Goal: Information Seeking & Learning: Learn about a topic

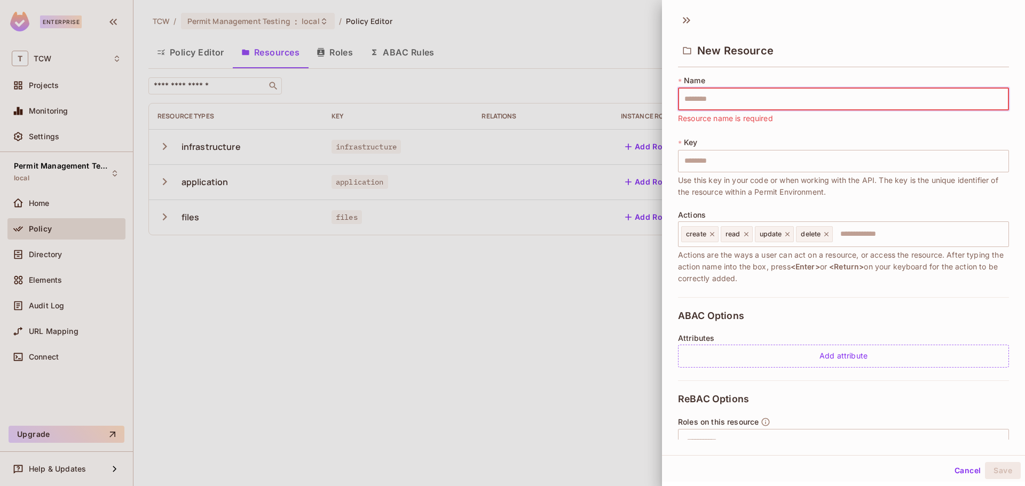
click at [110, 470] on div at bounding box center [512, 243] width 1025 height 486
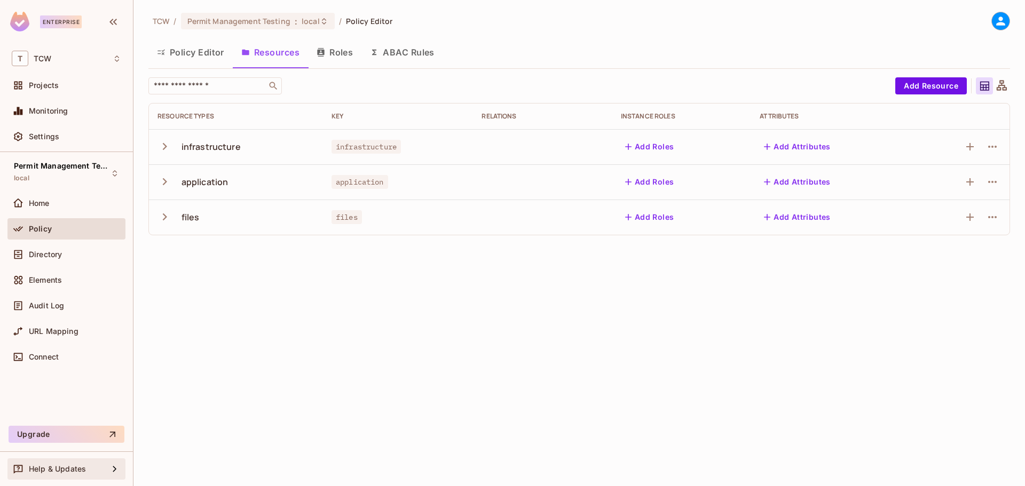
click at [119, 468] on icon at bounding box center [114, 469] width 13 height 13
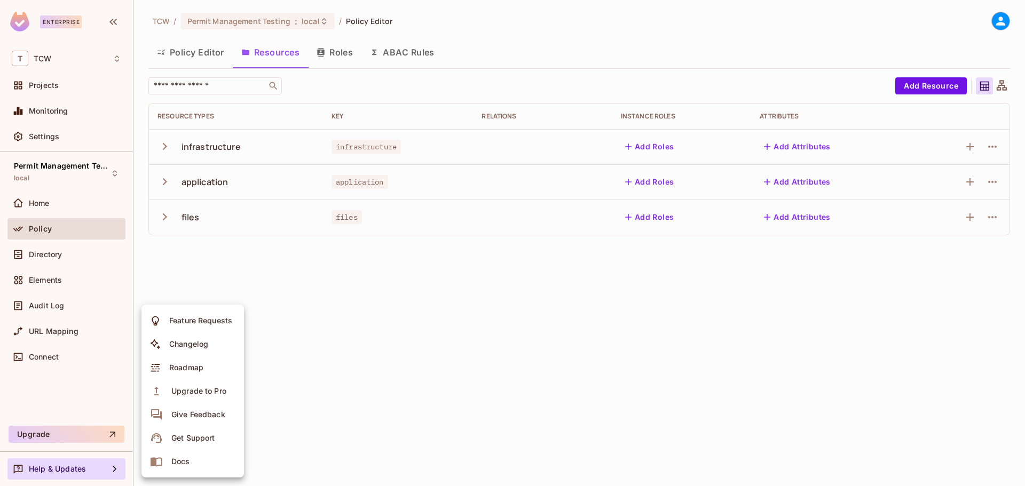
click at [192, 460] on span "Docs" at bounding box center [180, 461] width 25 height 17
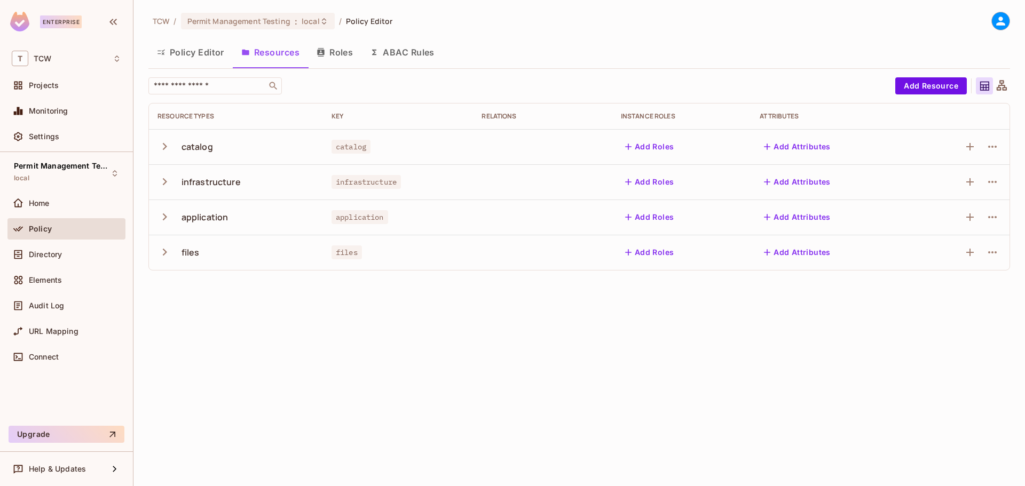
click at [168, 145] on icon "button" at bounding box center [164, 146] width 14 height 14
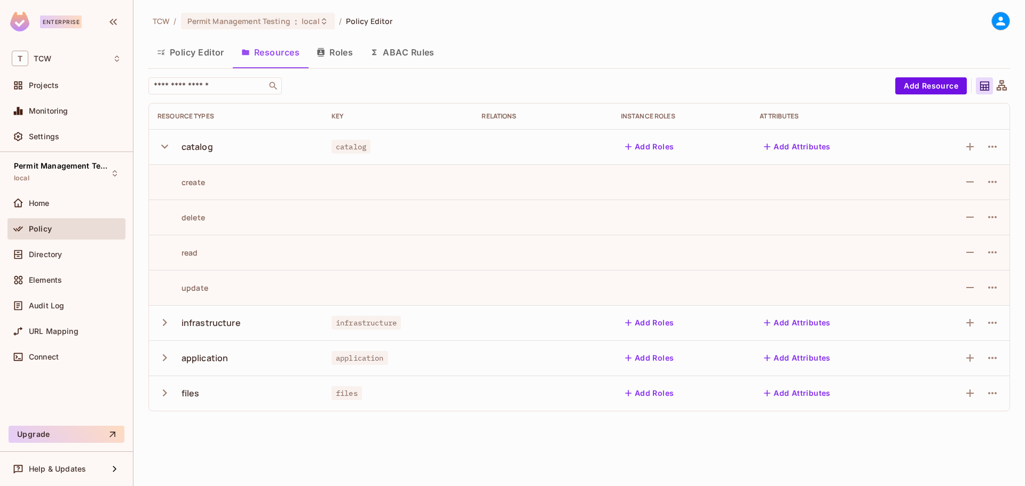
click at [168, 145] on icon "button" at bounding box center [164, 146] width 14 height 14
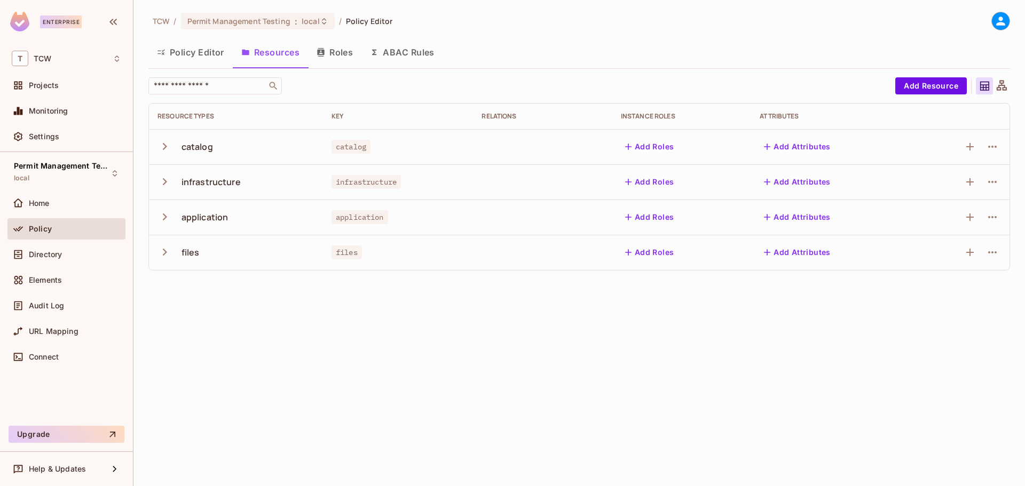
click at [164, 183] on icon "button" at bounding box center [165, 181] width 4 height 7
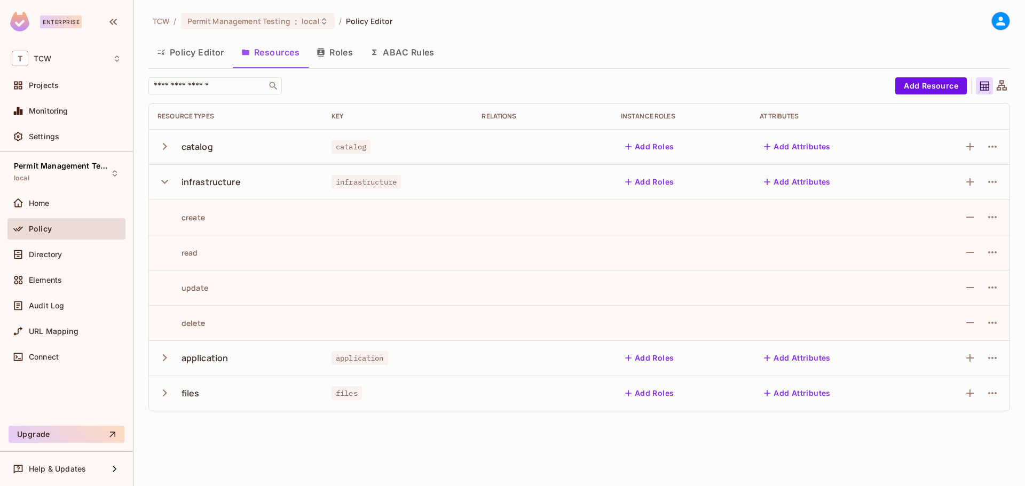
click at [164, 183] on icon "button" at bounding box center [164, 182] width 7 height 4
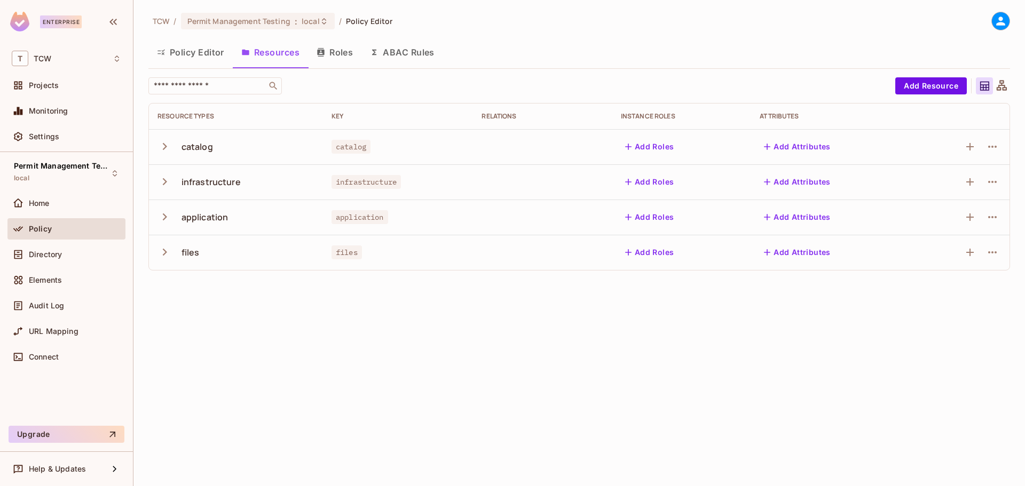
click at [163, 143] on icon "button" at bounding box center [165, 146] width 4 height 7
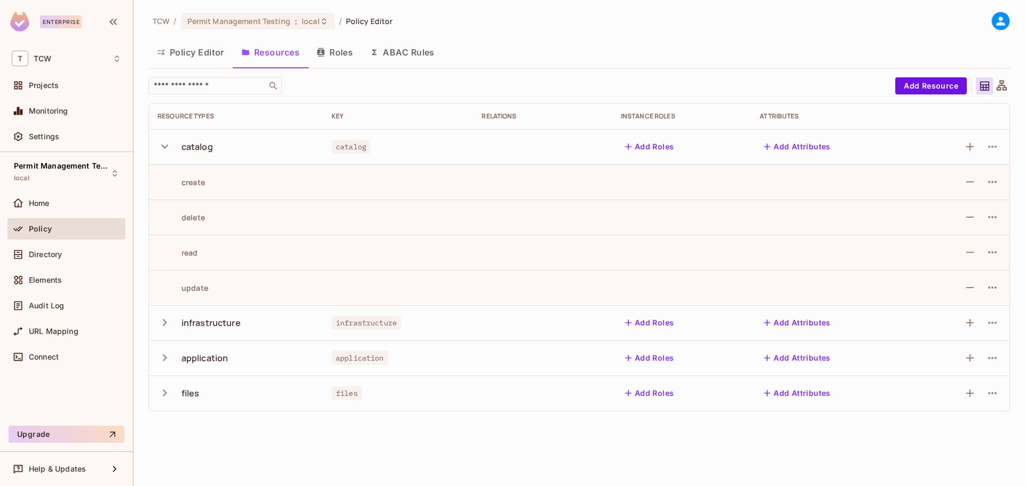
click at [163, 143] on icon "button" at bounding box center [164, 146] width 14 height 14
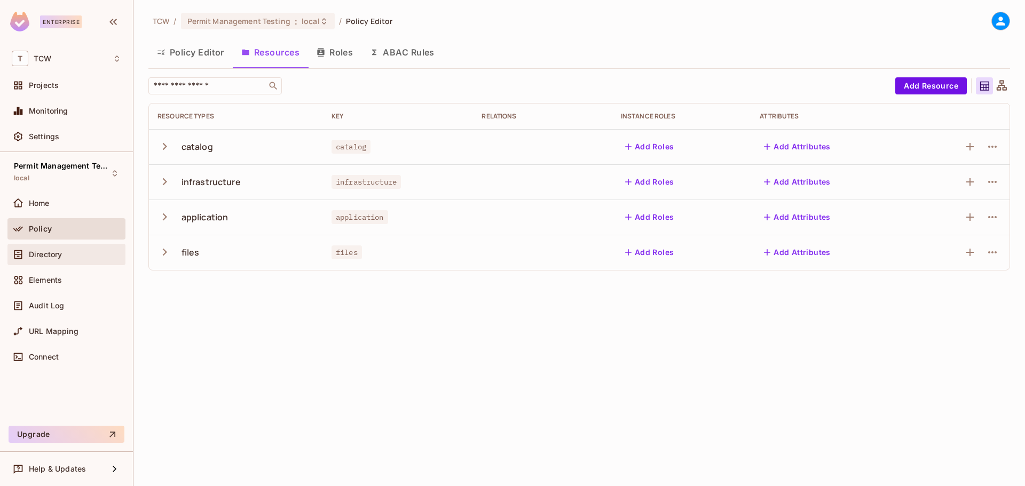
click at [57, 255] on span "Directory" at bounding box center [45, 254] width 33 height 9
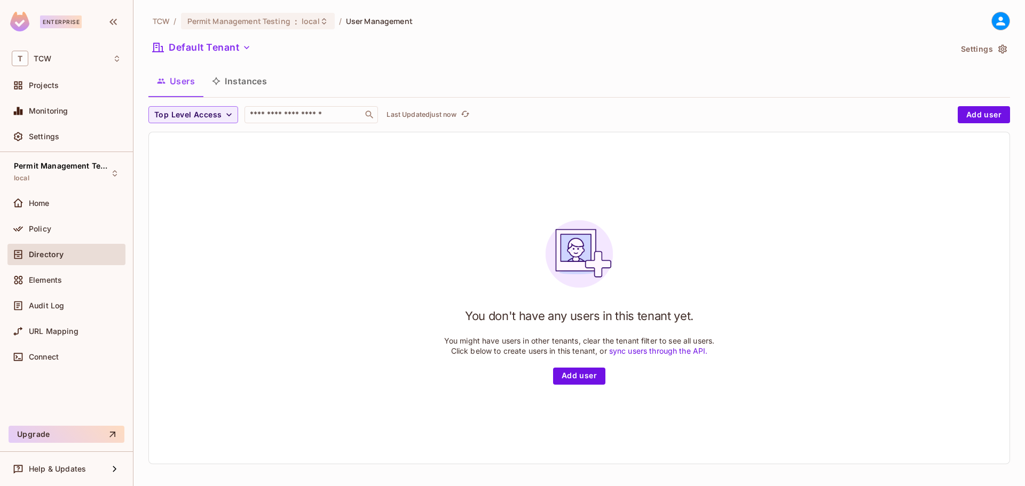
click at [254, 80] on button "Instances" at bounding box center [239, 81] width 72 height 27
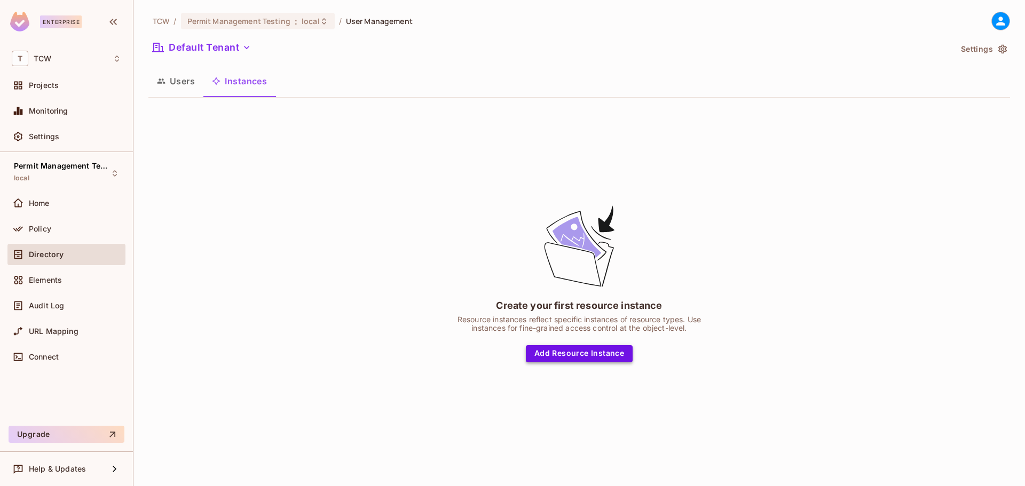
click at [563, 351] on button "Add Resource Instance" at bounding box center [579, 353] width 107 height 17
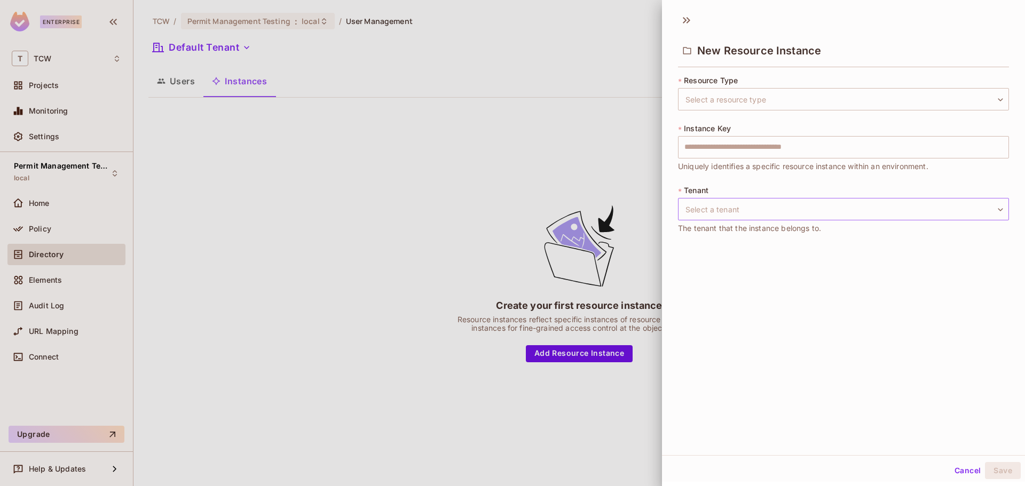
click at [824, 204] on body "Enterprise T TCW Projects Monitoring Settings Permit Management Testing local H…" at bounding box center [512, 243] width 1025 height 486
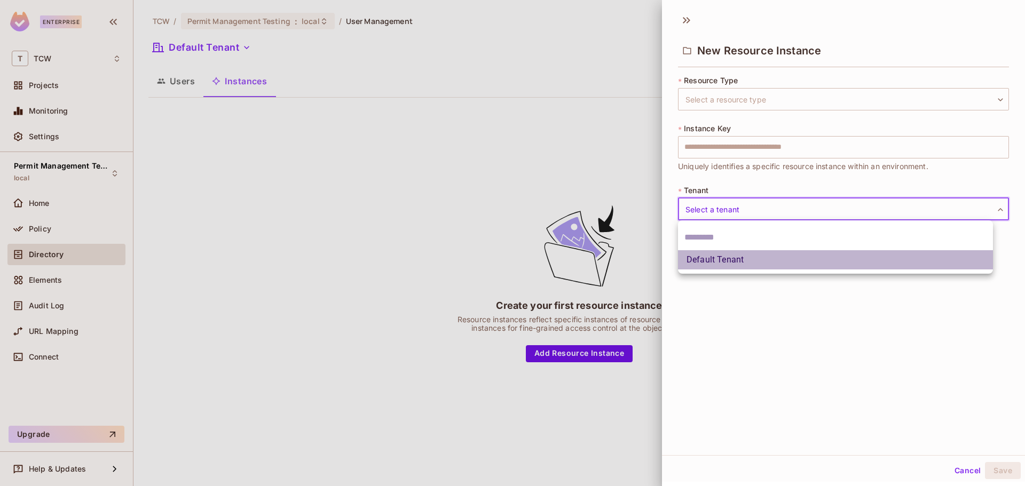
click at [801, 262] on li "Default Tenant" at bounding box center [835, 259] width 315 height 19
type input "*******"
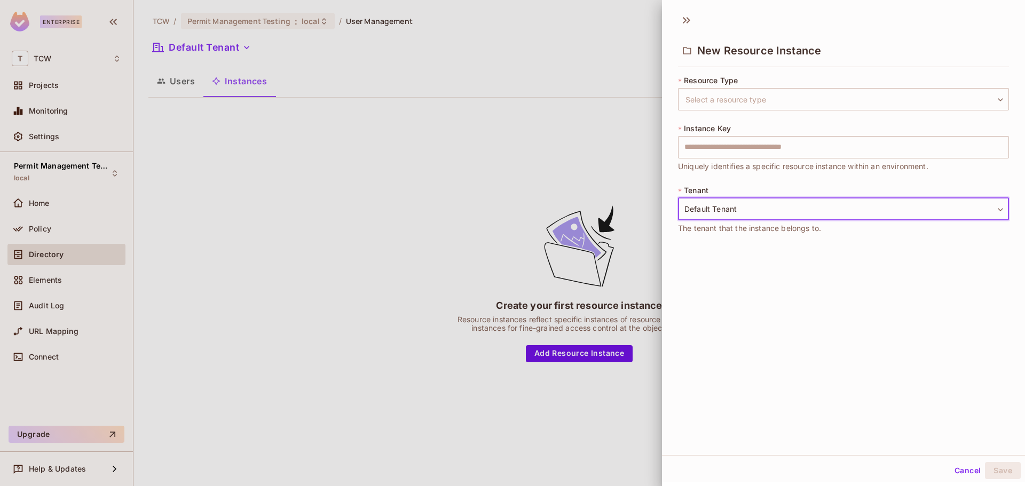
click at [604, 64] on div at bounding box center [512, 243] width 1025 height 486
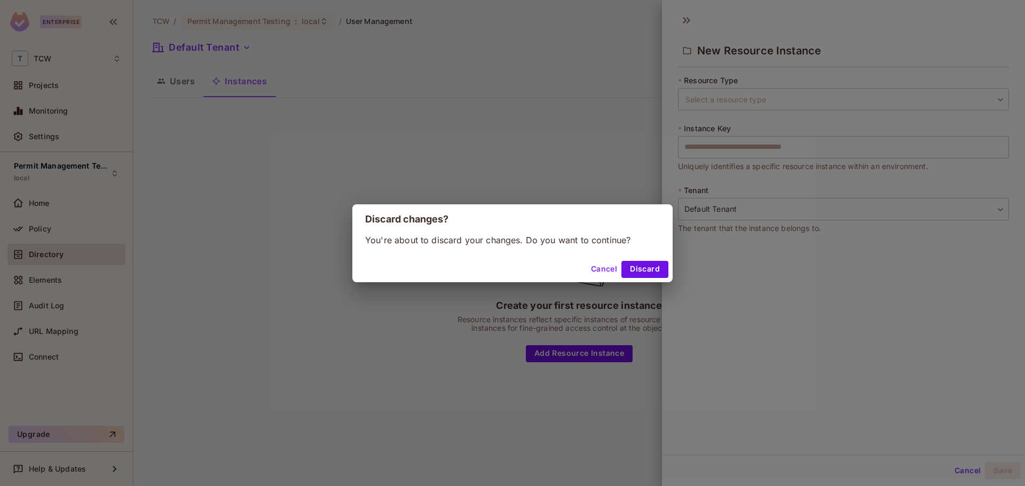
click at [604, 268] on button "Cancel" at bounding box center [604, 269] width 35 height 17
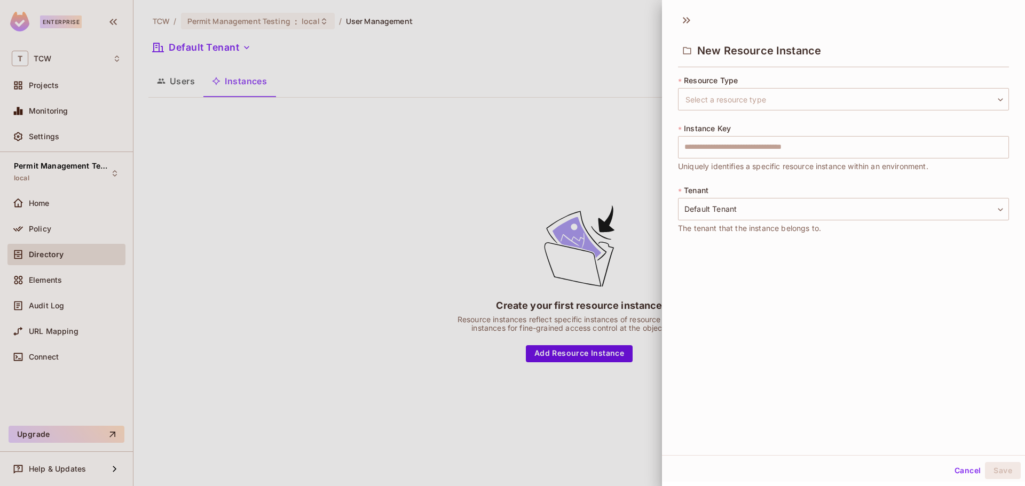
click at [579, 193] on div at bounding box center [512, 243] width 1025 height 486
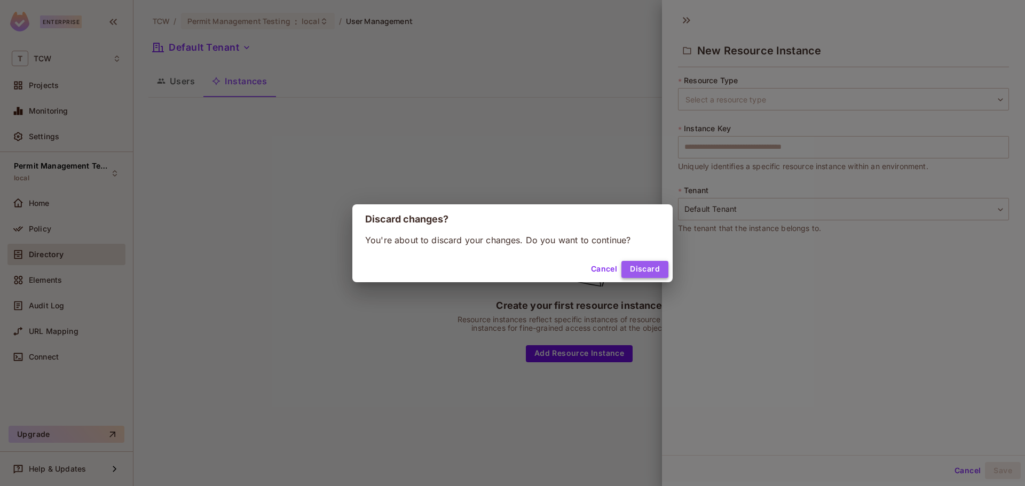
click at [652, 269] on button "Discard" at bounding box center [644, 269] width 47 height 17
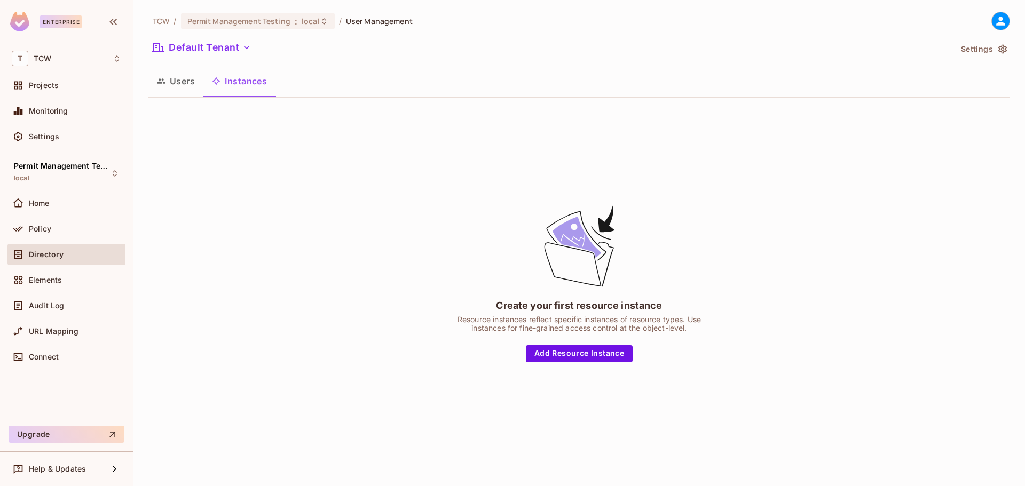
click at [532, 134] on div "Create your first resource instance Resource instances reflect specific instanc…" at bounding box center [578, 282] width 861 height 353
click at [569, 353] on button "Add Resource Instance" at bounding box center [579, 353] width 107 height 17
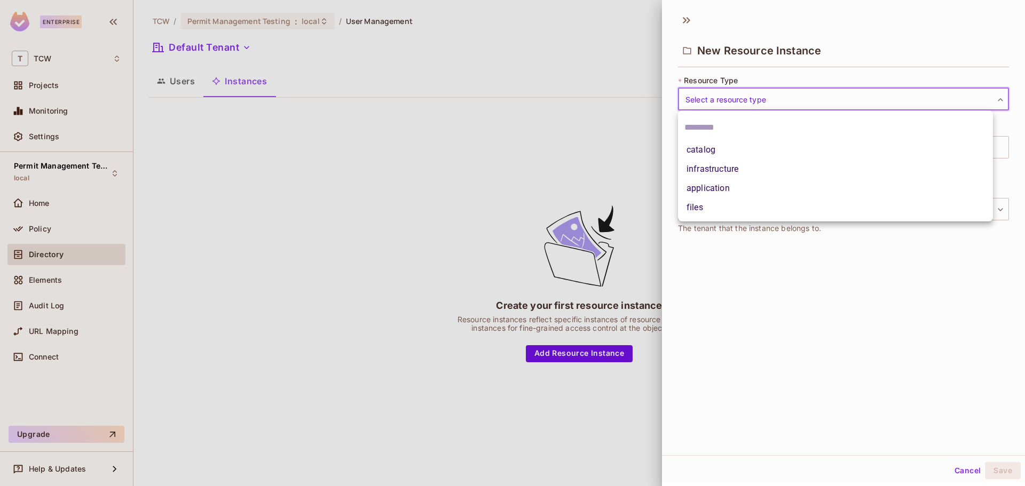
click at [743, 101] on body "Enterprise T TCW Projects Monitoring Settings Permit Management Testing local H…" at bounding box center [512, 243] width 1025 height 486
click at [735, 150] on li "catalog" at bounding box center [835, 149] width 315 height 19
type input "*******"
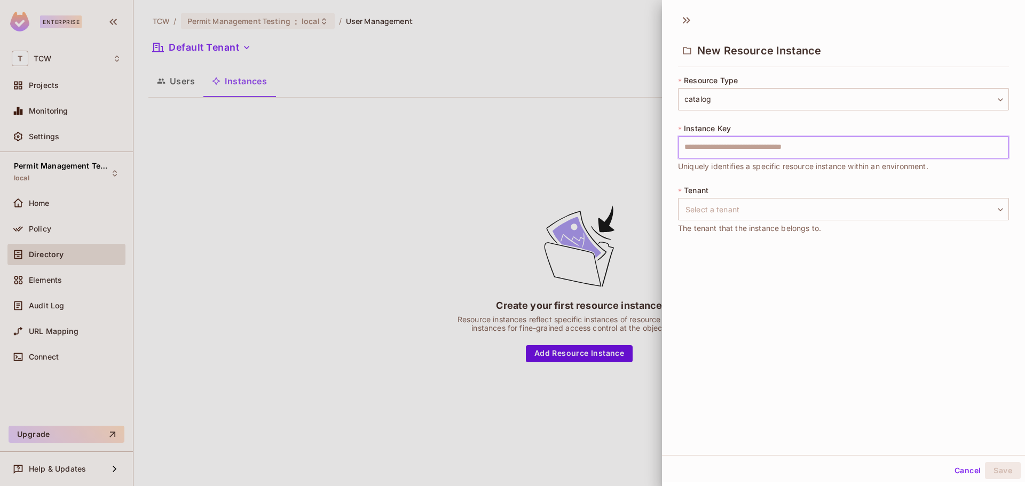
click at [731, 146] on input "text" at bounding box center [843, 147] width 331 height 22
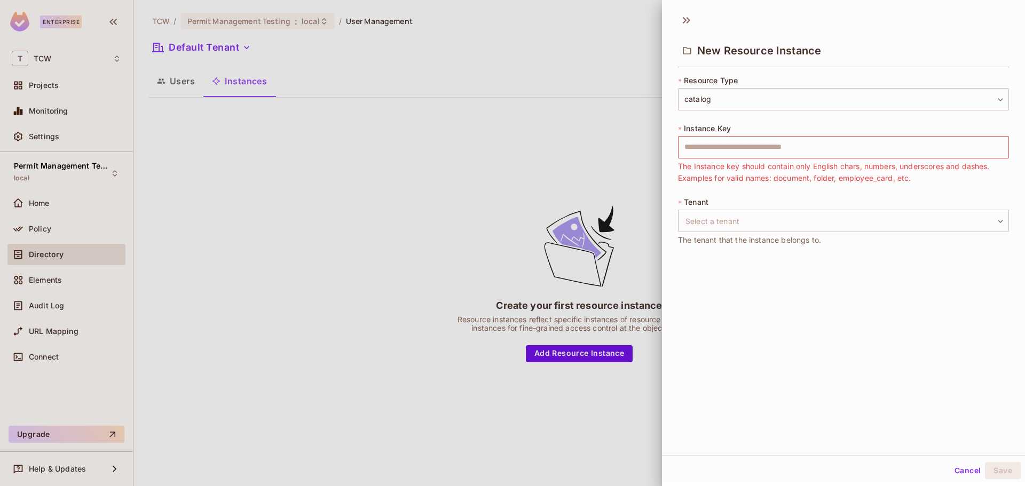
click at [569, 66] on div at bounding box center [512, 243] width 1025 height 486
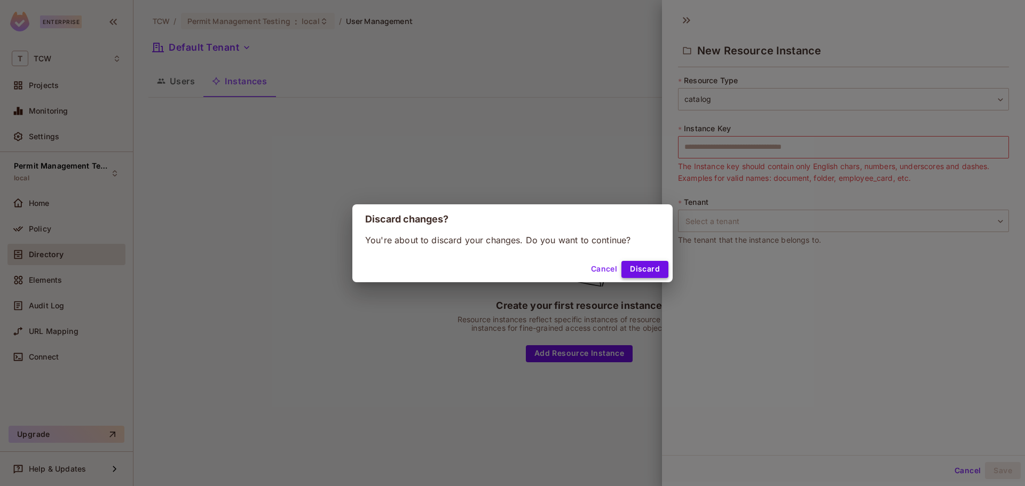
click at [643, 271] on button "Discard" at bounding box center [644, 269] width 47 height 17
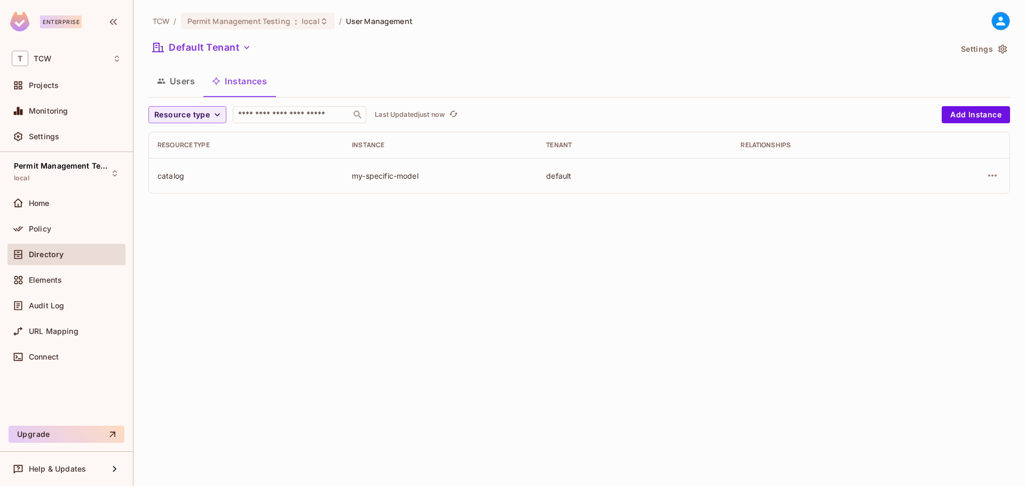
click at [310, 304] on div "TCW / Permit Management Testing : local / User Management Default Tenant Settin…" at bounding box center [578, 243] width 891 height 486
click at [283, 24] on span "Permit Management Testing" at bounding box center [238, 21] width 103 height 10
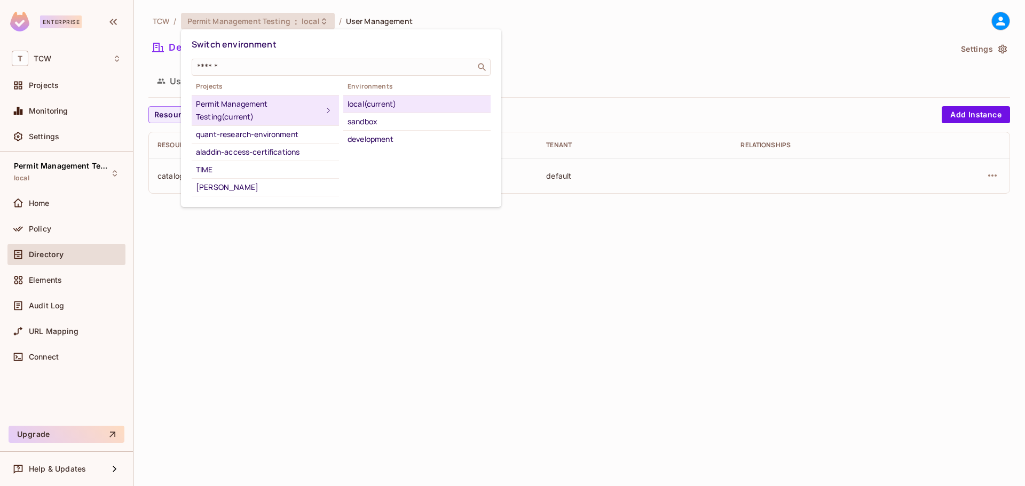
scroll to position [82, 0]
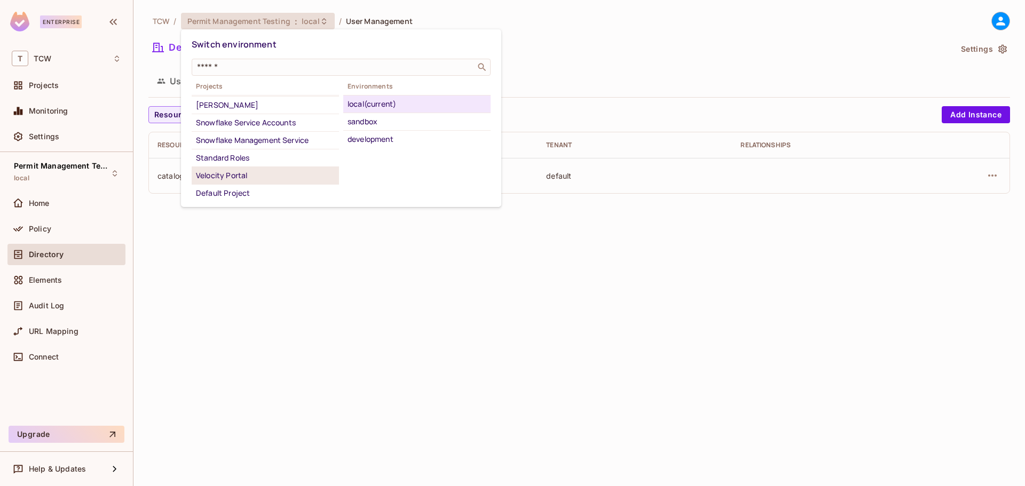
click at [250, 172] on div "Velocity Portal" at bounding box center [265, 175] width 139 height 13
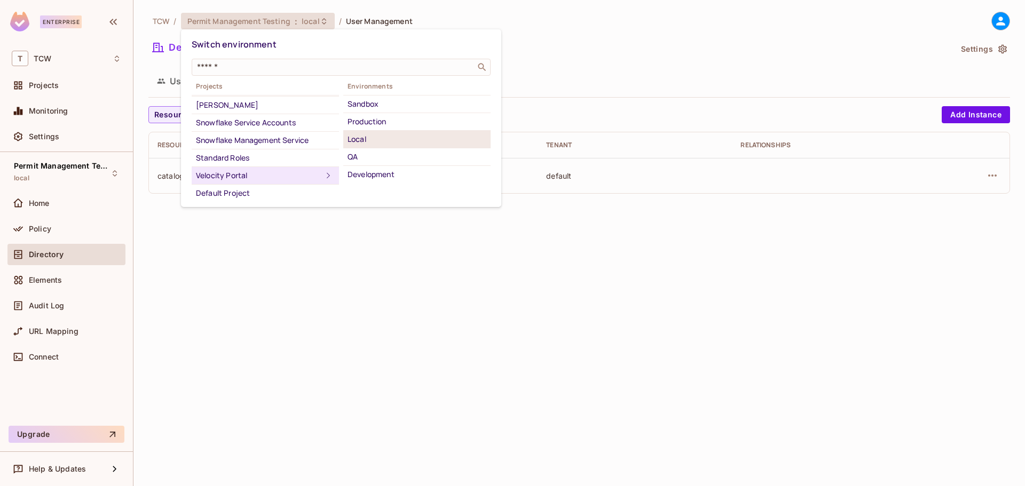
click at [370, 140] on div "Local" at bounding box center [416, 139] width 139 height 13
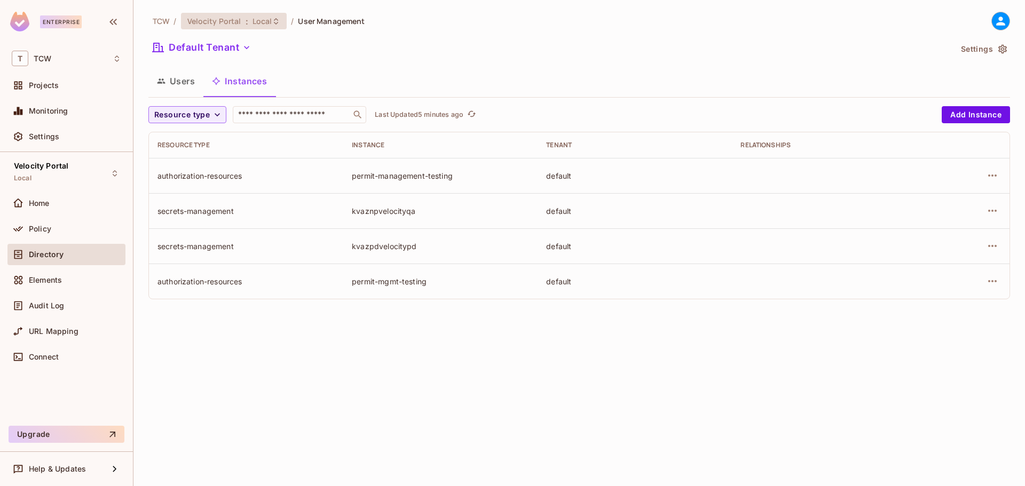
click at [262, 23] on span "Local" at bounding box center [262, 21] width 20 height 10
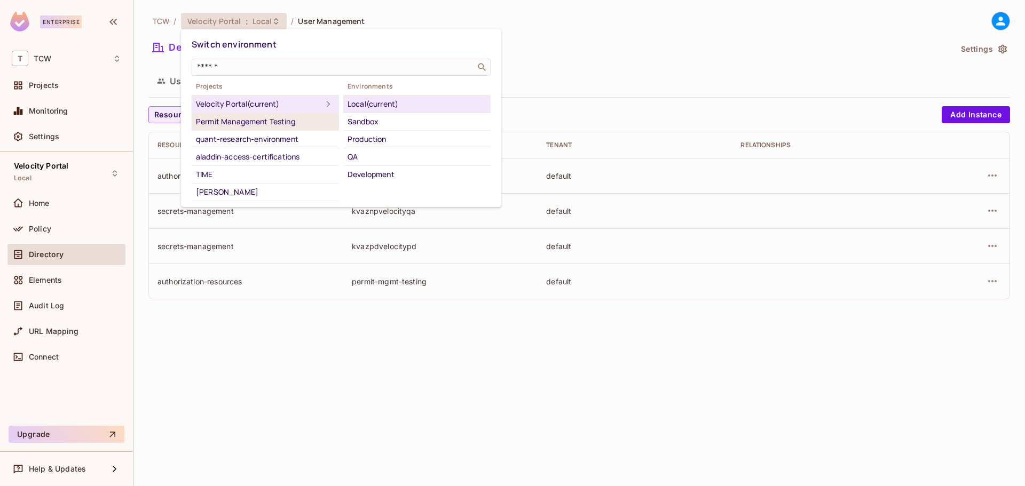
click at [246, 121] on div "Permit Management Testing" at bounding box center [265, 121] width 139 height 13
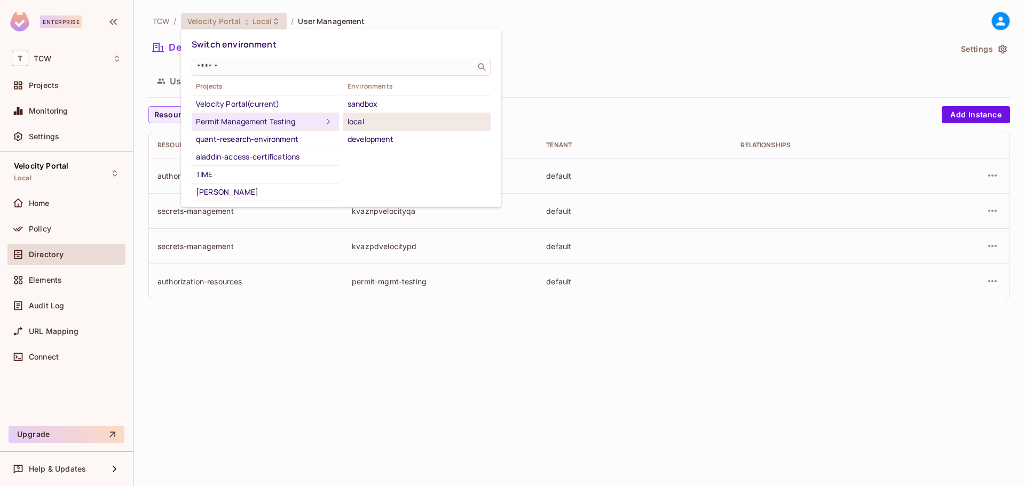
click at [406, 117] on div "local" at bounding box center [416, 121] width 139 height 13
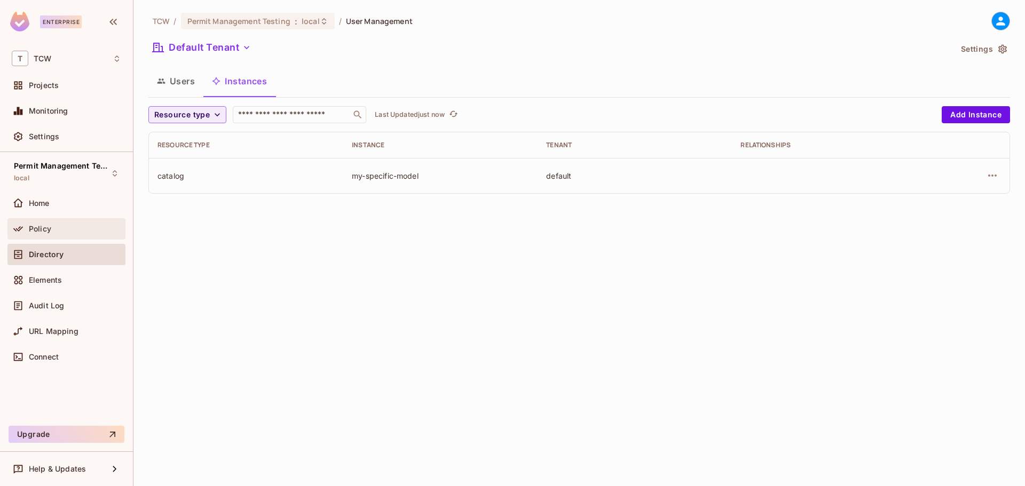
click at [42, 231] on span "Policy" at bounding box center [40, 229] width 22 height 9
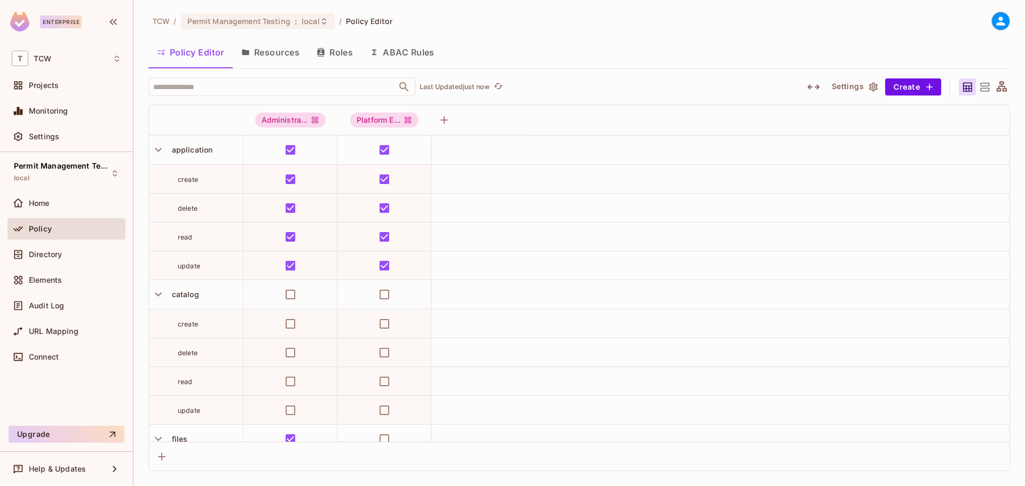
click at [279, 57] on button "Resources" at bounding box center [270, 52] width 75 height 27
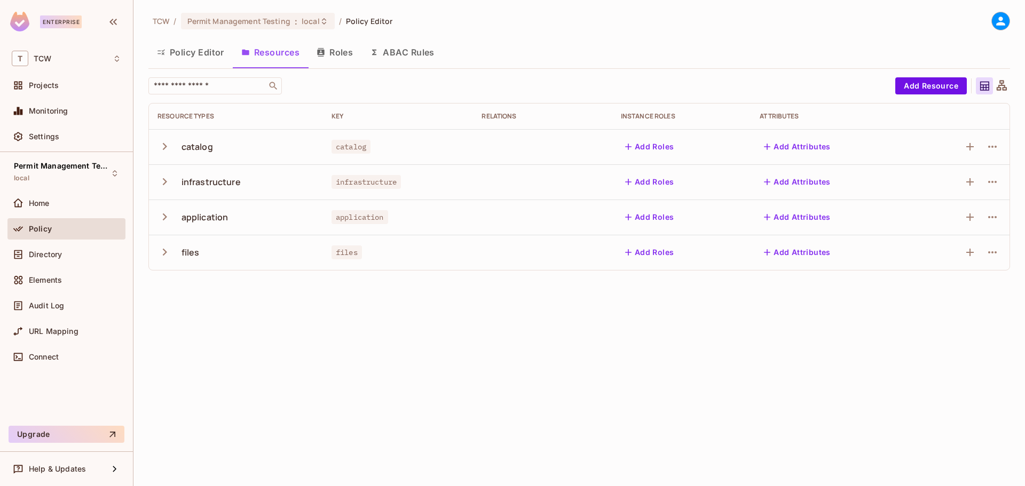
click at [167, 145] on icon "button" at bounding box center [164, 146] width 14 height 14
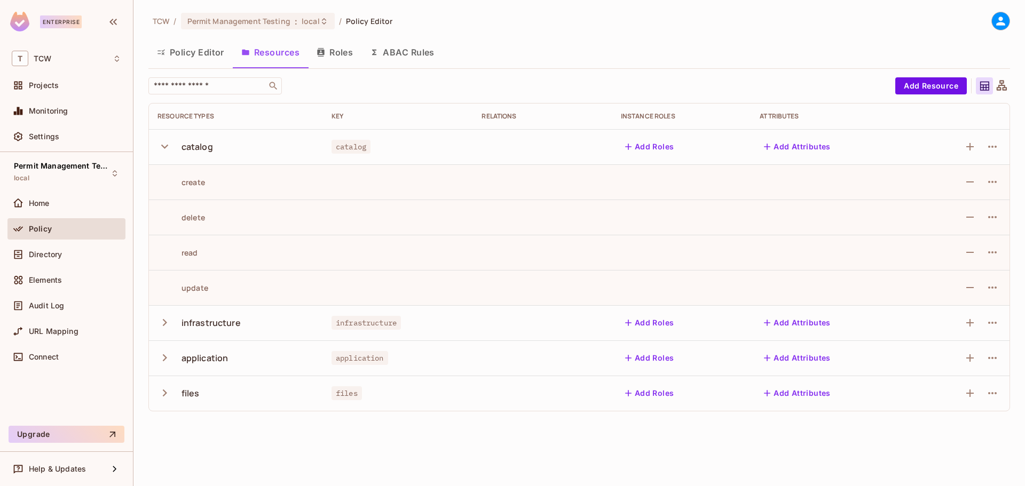
click at [165, 147] on icon "button" at bounding box center [164, 147] width 7 height 4
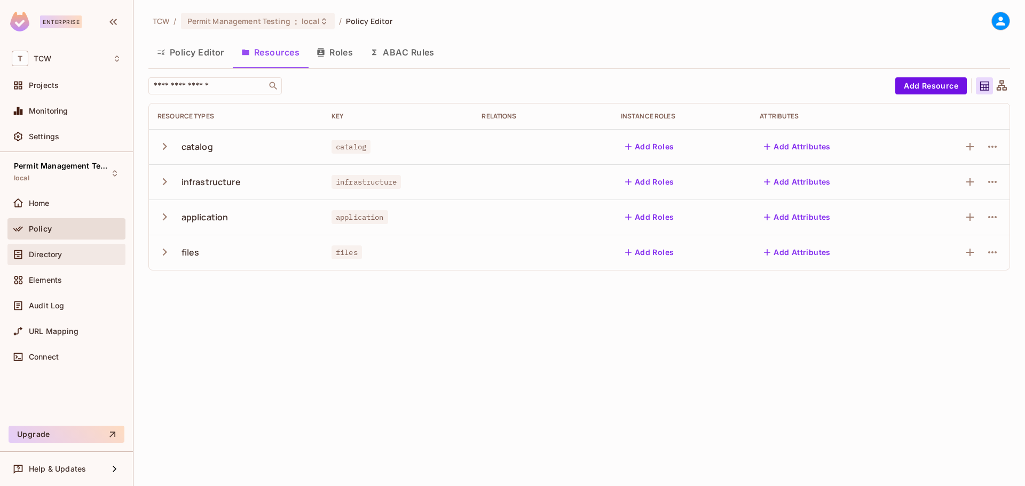
click at [37, 260] on div "Directory" at bounding box center [66, 254] width 109 height 13
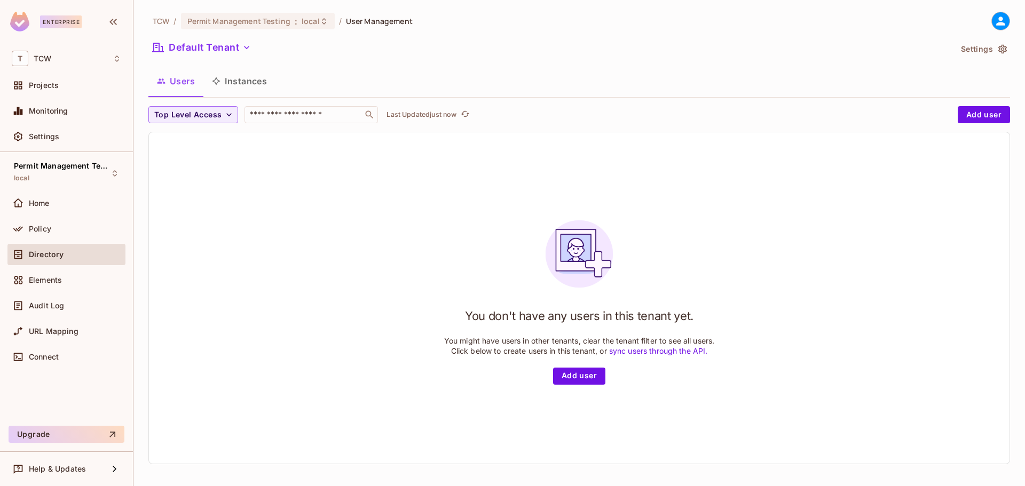
click at [244, 77] on button "Instances" at bounding box center [239, 81] width 72 height 27
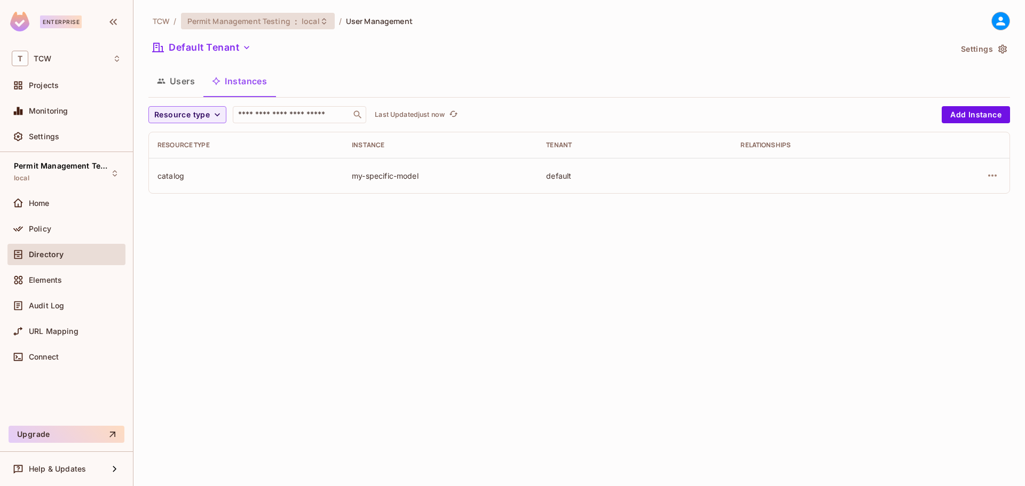
click at [305, 19] on span "local" at bounding box center [311, 21] width 18 height 10
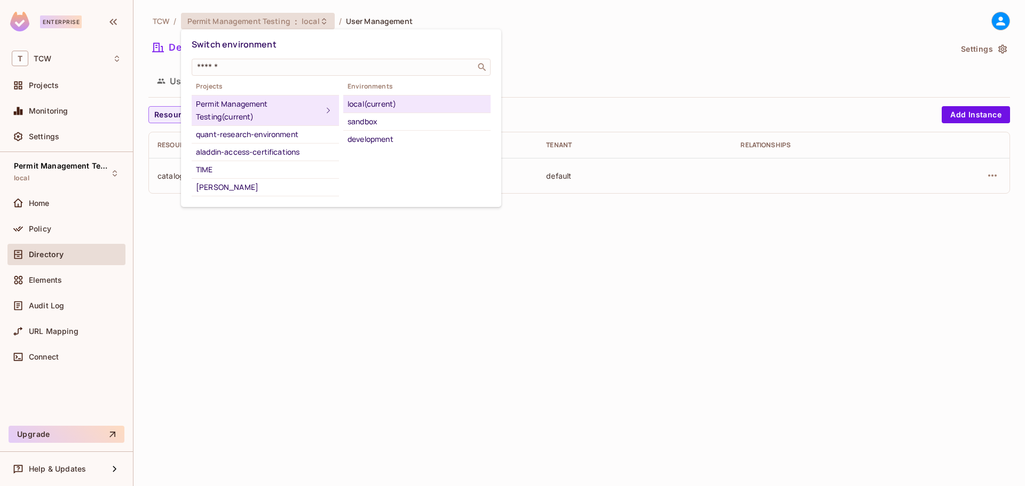
scroll to position [82, 0]
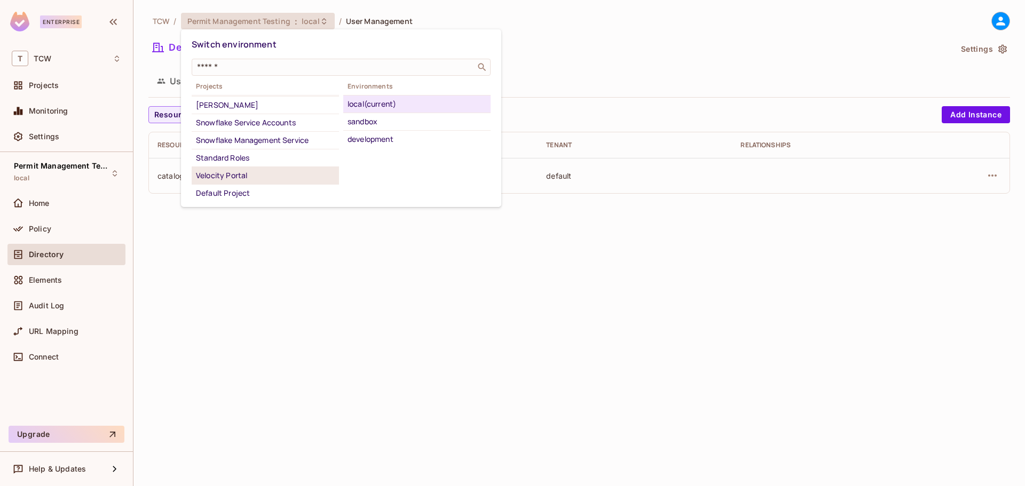
click at [259, 176] on div "Velocity Portal" at bounding box center [265, 175] width 139 height 13
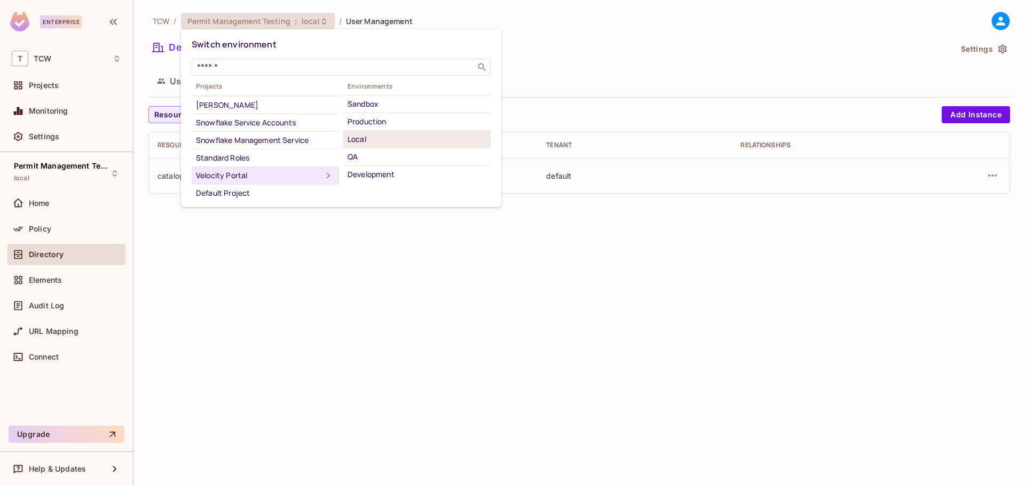
click at [377, 142] on div "Local" at bounding box center [416, 139] width 139 height 13
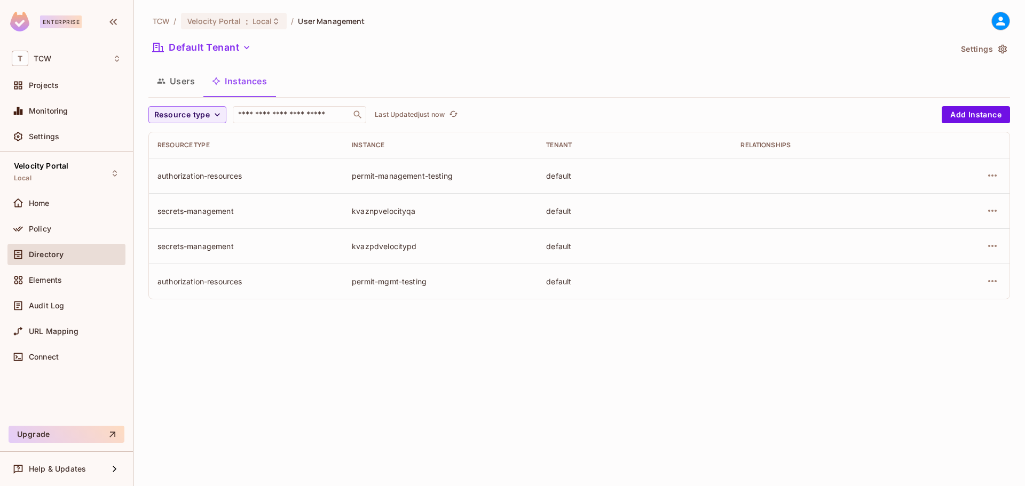
click at [179, 80] on button "Users" at bounding box center [175, 81] width 55 height 27
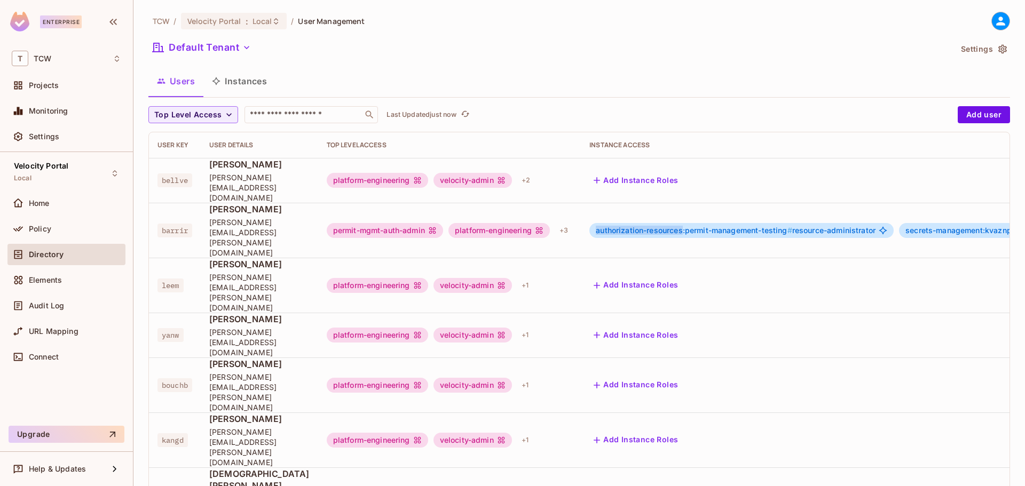
drag, startPoint x: 628, startPoint y: 208, endPoint x: 686, endPoint y: 204, distance: 57.7
click at [686, 223] on div "authorization-resources:permit-management-testing # resource-administrator" at bounding box center [741, 230] width 304 height 15
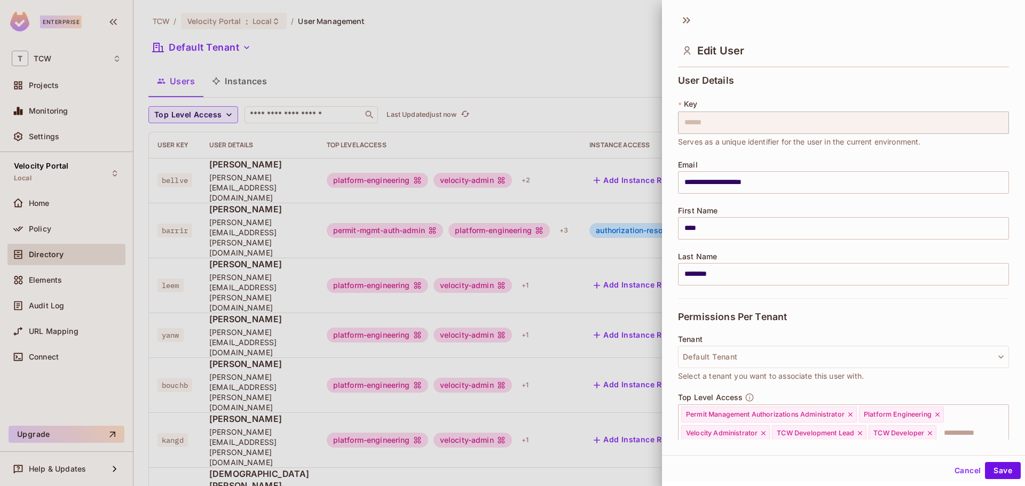
click at [622, 186] on div at bounding box center [512, 243] width 1025 height 486
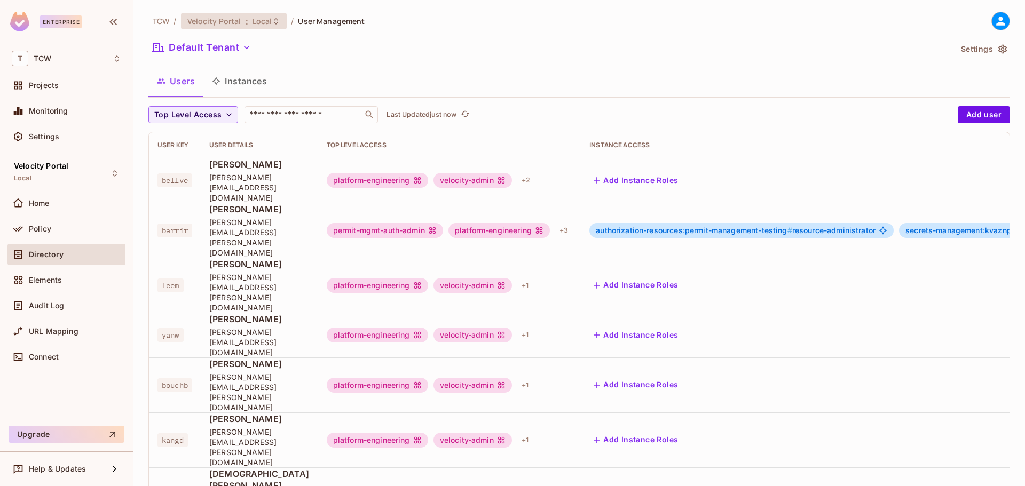
click at [246, 20] on span ":" at bounding box center [247, 21] width 4 height 9
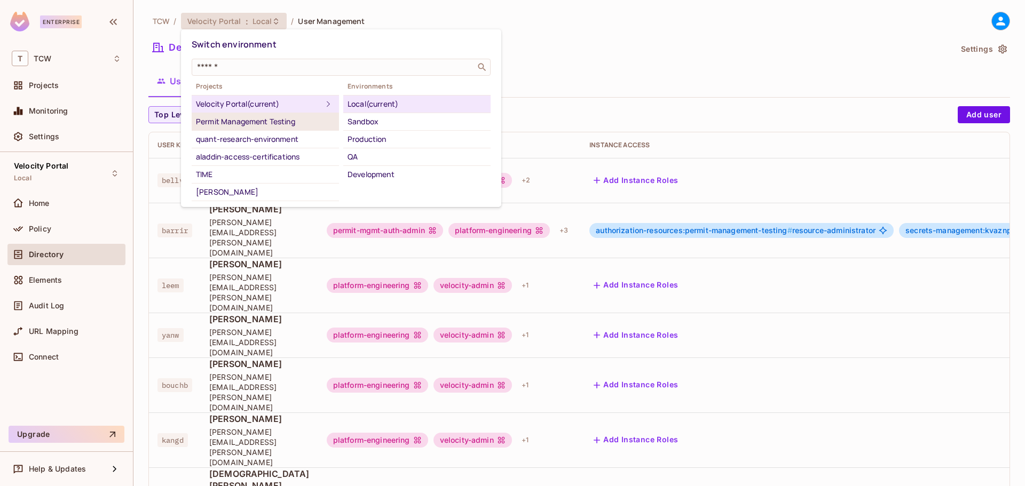
click at [249, 115] on div "Permit Management Testing" at bounding box center [265, 121] width 139 height 13
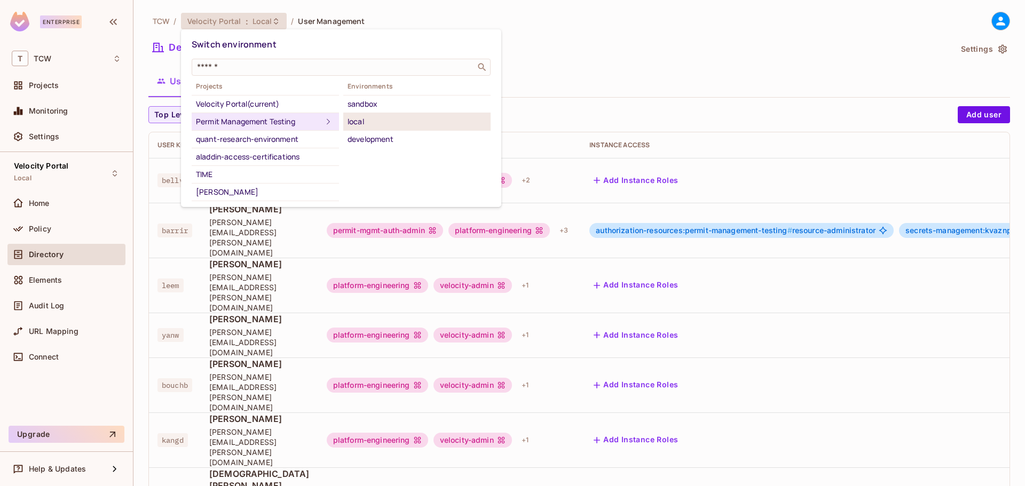
click at [381, 124] on div "local" at bounding box center [416, 121] width 139 height 13
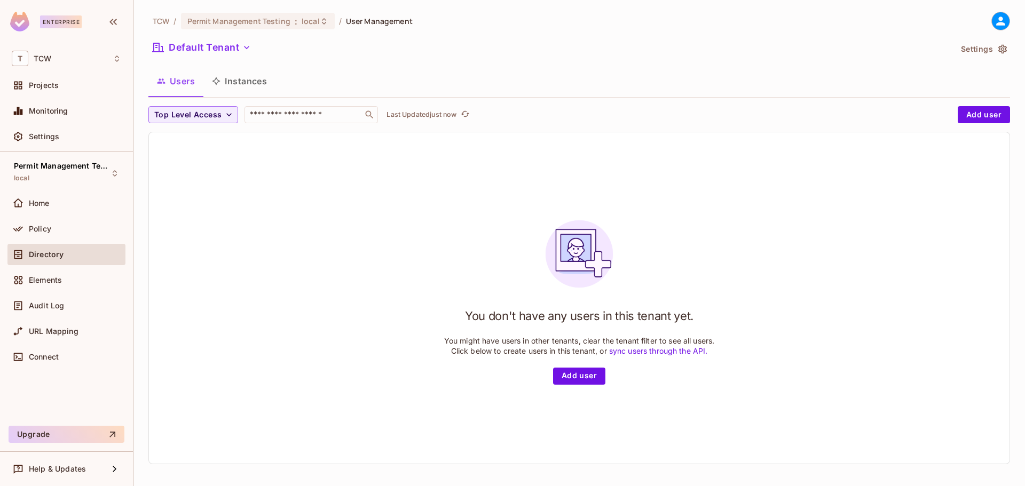
click at [247, 84] on button "Instances" at bounding box center [239, 81] width 72 height 27
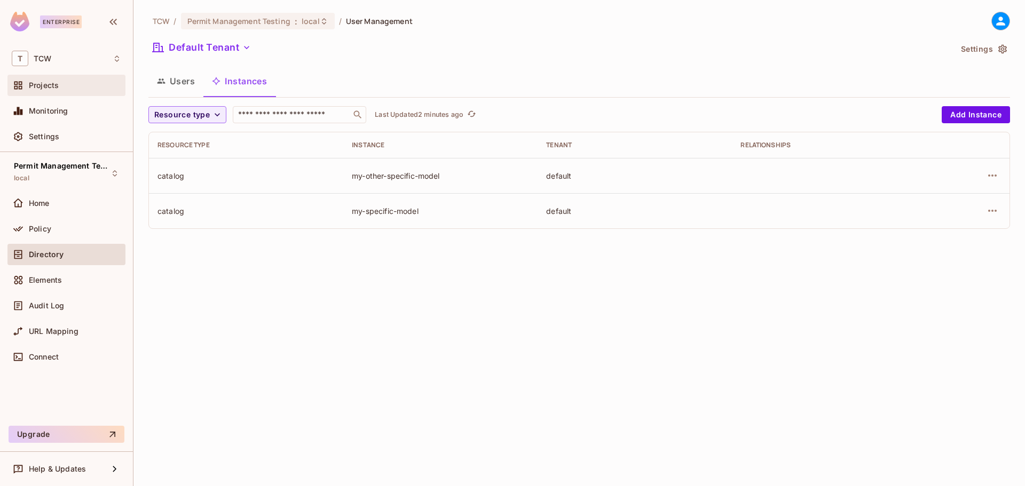
click at [42, 83] on span "Projects" at bounding box center [44, 85] width 30 height 9
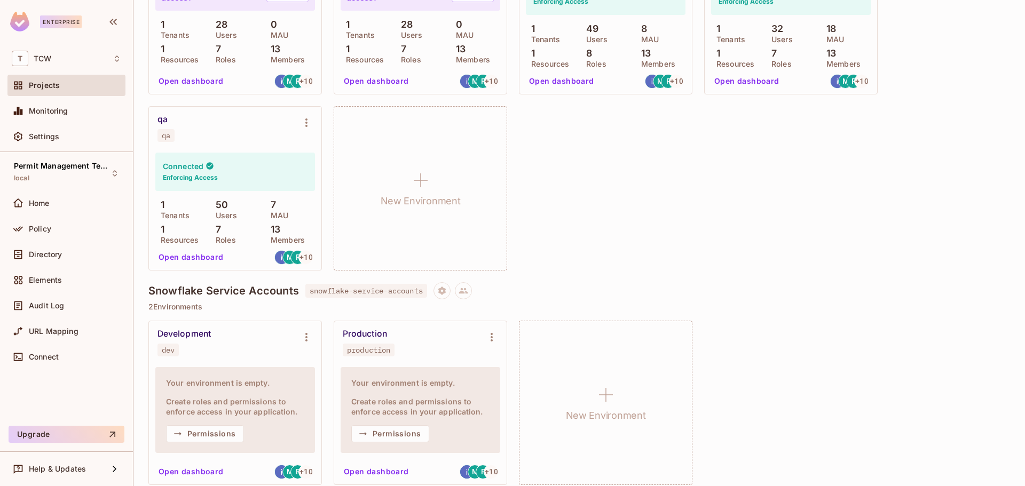
scroll to position [1512, 0]
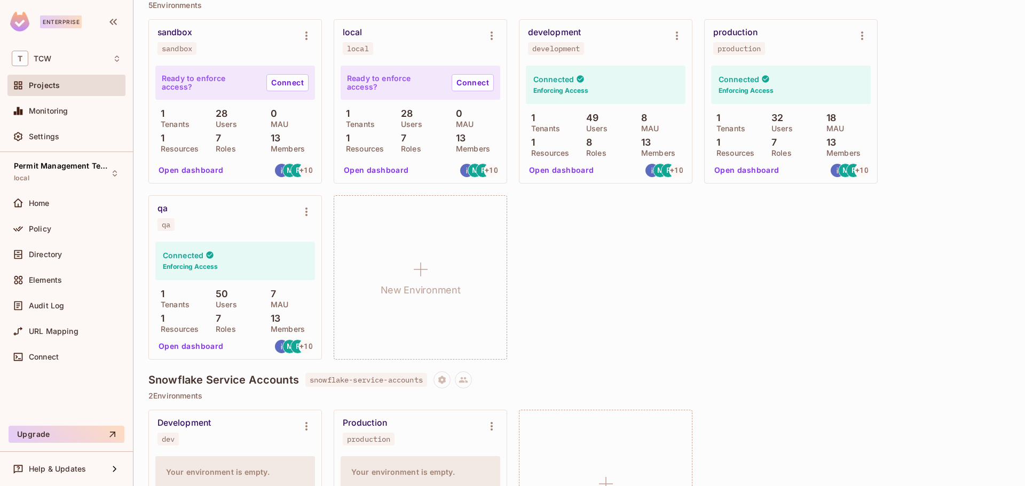
click at [738, 168] on button "Open dashboard" at bounding box center [747, 170] width 74 height 17
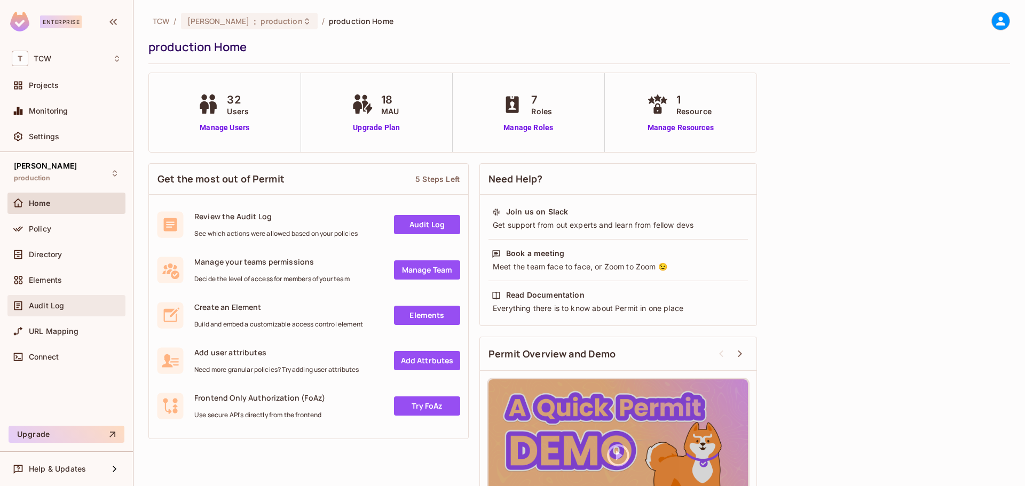
click at [39, 305] on span "Audit Log" at bounding box center [46, 306] width 35 height 9
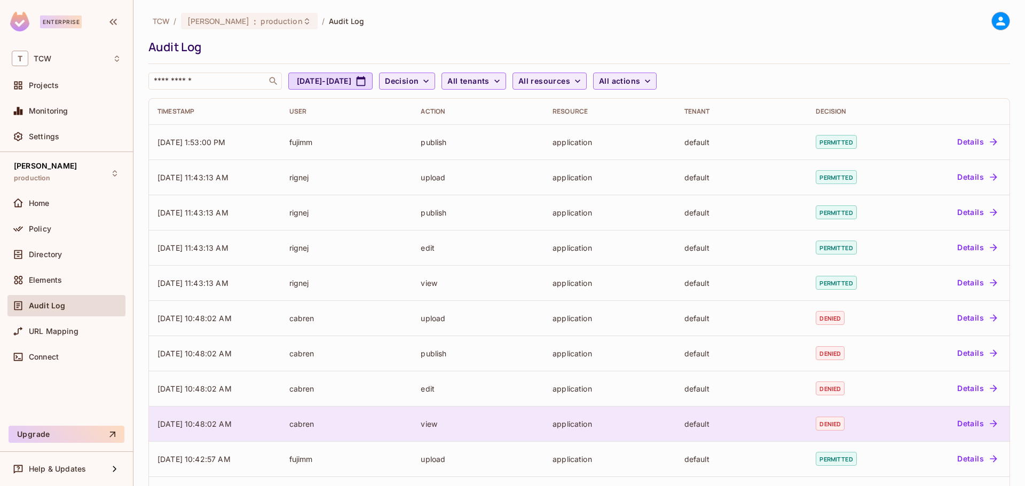
click at [956, 421] on button "Details" at bounding box center [977, 423] width 48 height 17
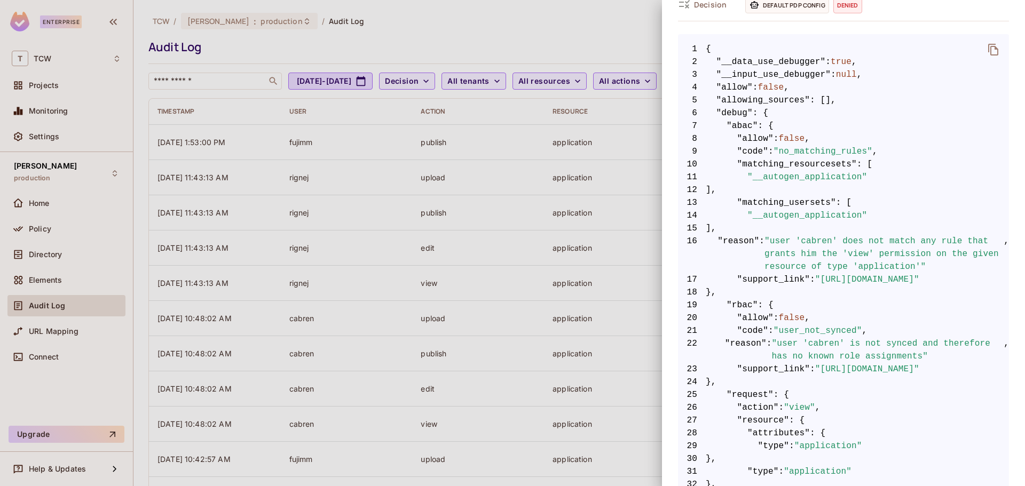
scroll to position [267, 0]
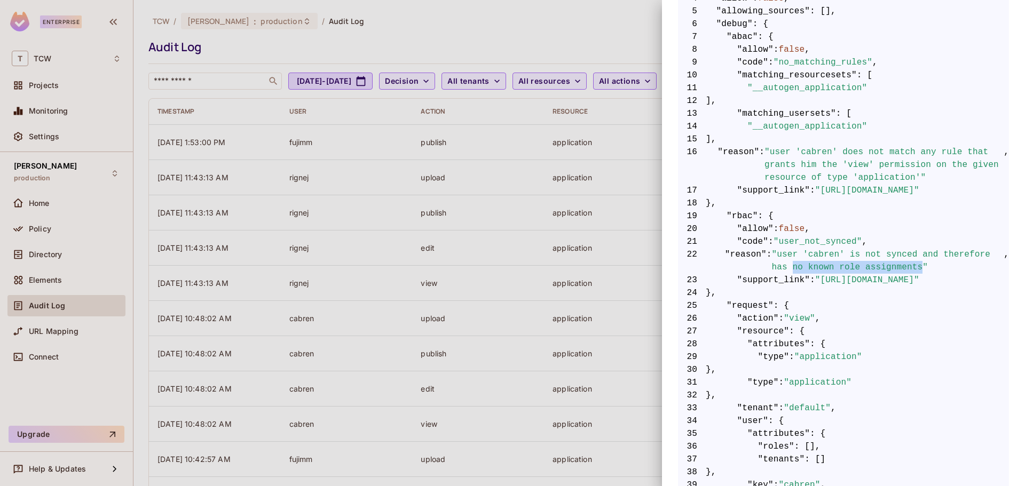
drag, startPoint x: 790, startPoint y: 270, endPoint x: 886, endPoint y: 270, distance: 96.6
click at [886, 270] on span ""user 'cabren' is not synced and therefore has no known role assignments"" at bounding box center [888, 261] width 232 height 26
click at [781, 256] on span ""user 'cabren' is not synced and therefore has no known role assignments"" at bounding box center [888, 261] width 232 height 26
click at [818, 250] on span ""user 'cabren' is not synced and therefore has no known role assignments"" at bounding box center [888, 261] width 232 height 26
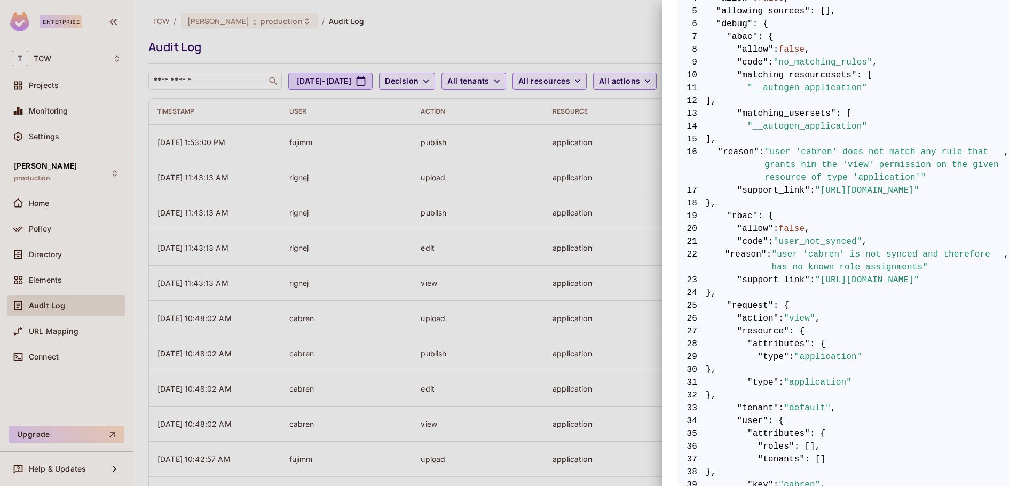
click at [609, 31] on div at bounding box center [512, 243] width 1025 height 486
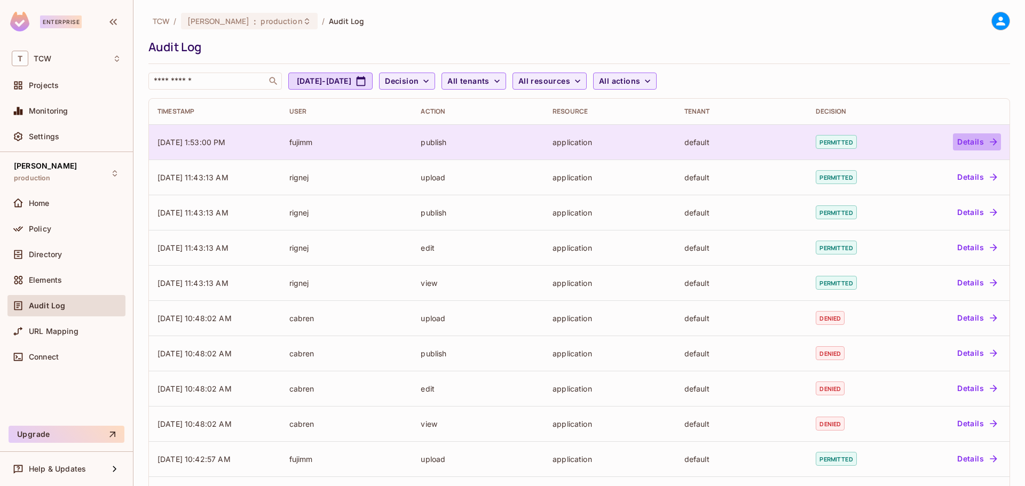
click at [962, 140] on button "Details" at bounding box center [977, 141] width 48 height 17
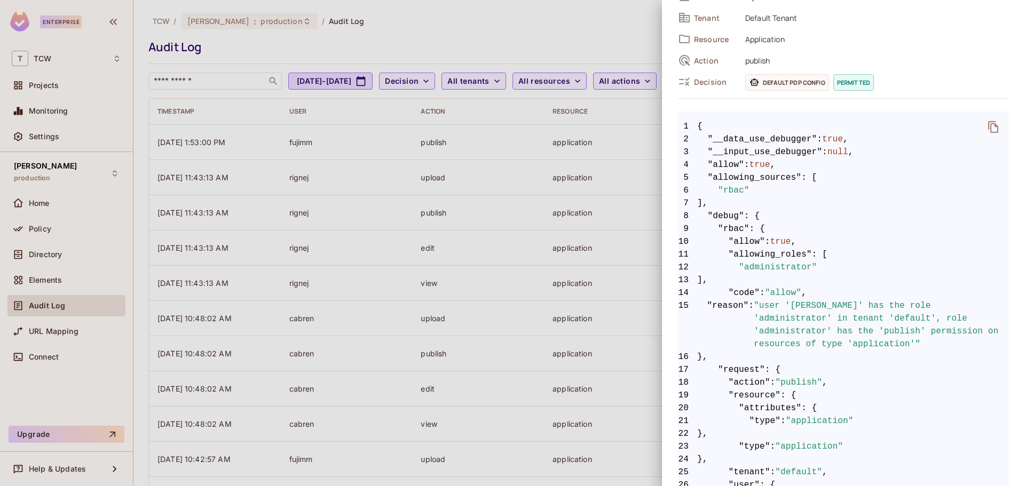
scroll to position [278, 0]
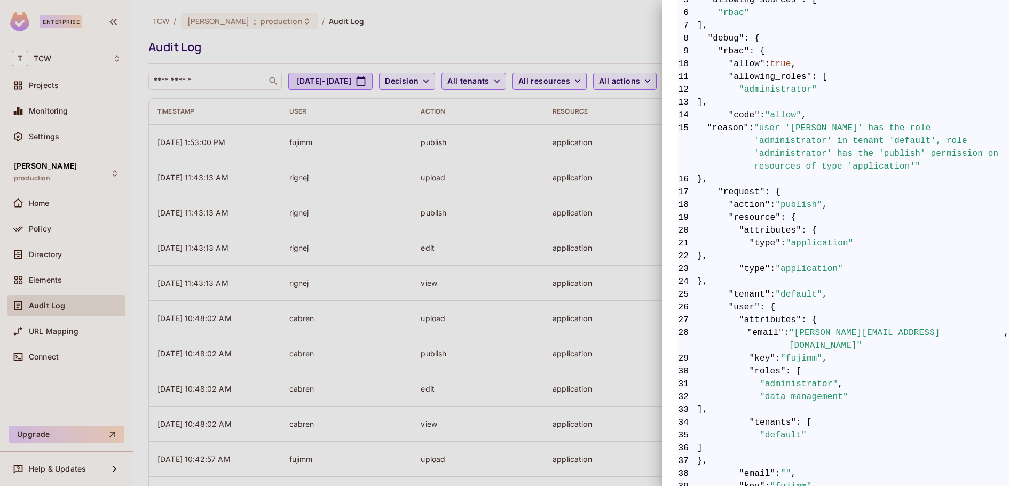
click at [581, 25] on div at bounding box center [512, 243] width 1025 height 486
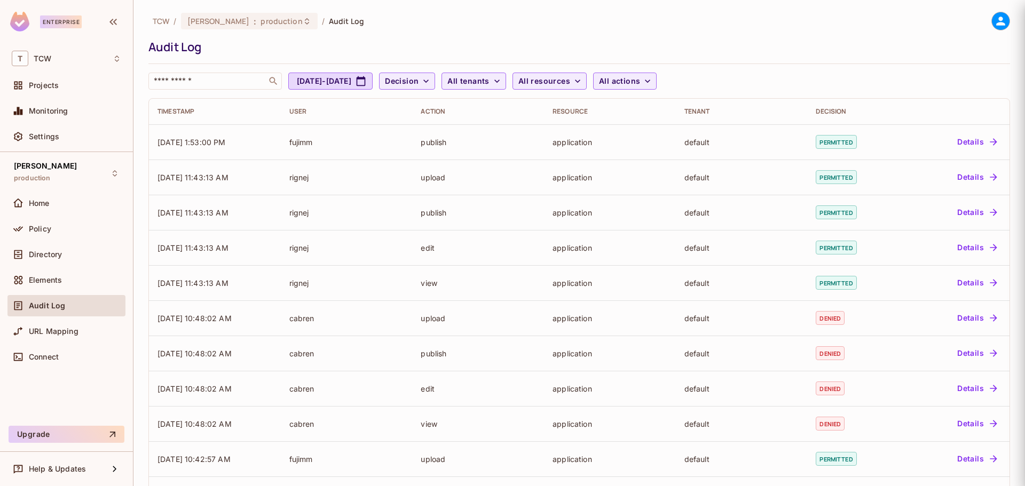
scroll to position [0, 0]
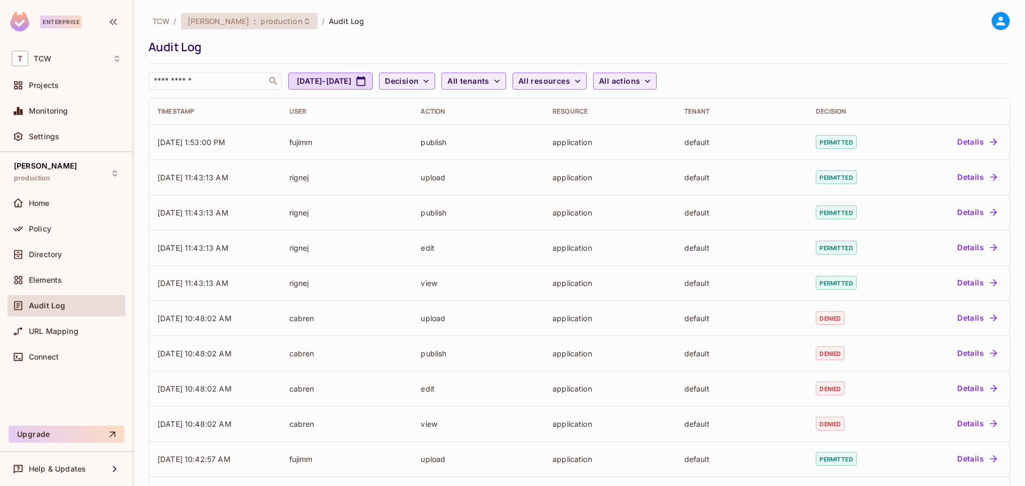
click at [260, 19] on span "production" at bounding box center [281, 21] width 42 height 10
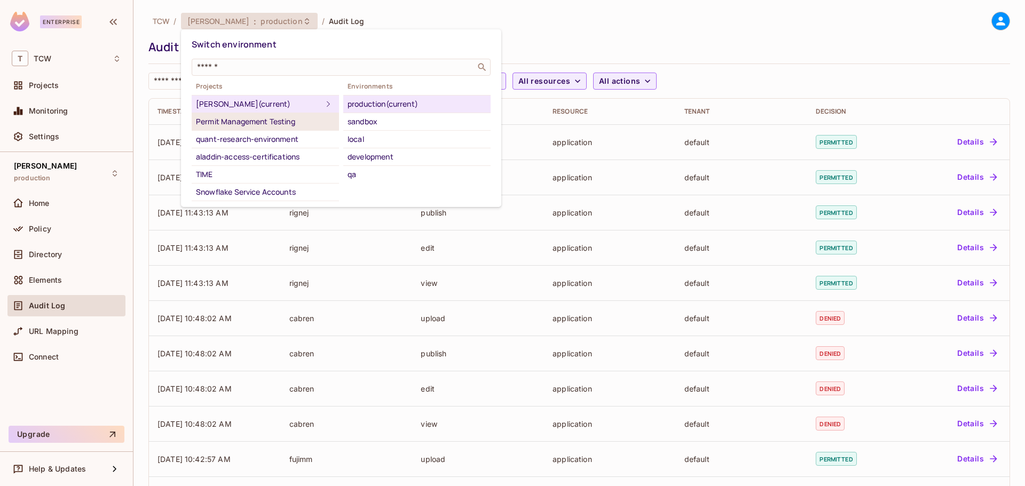
click at [255, 121] on div "Permit Management Testing" at bounding box center [265, 121] width 139 height 13
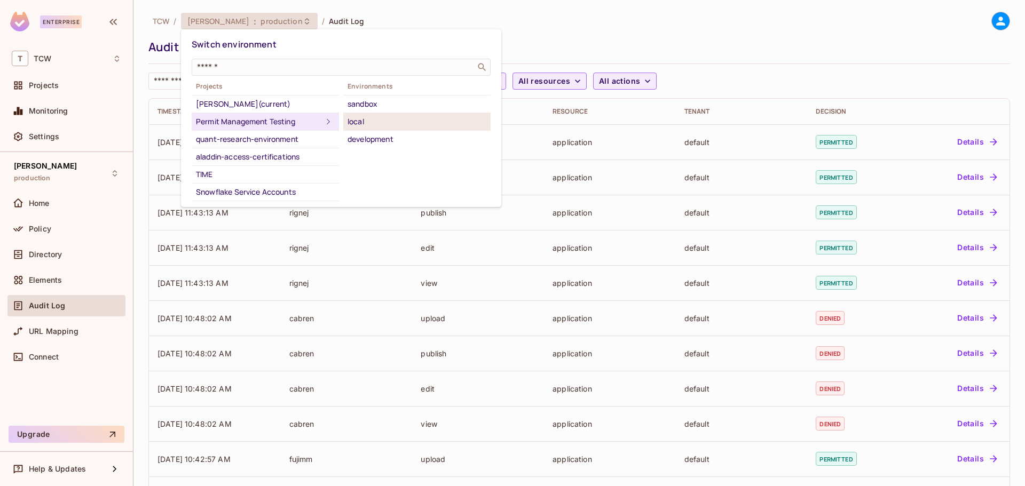
click at [352, 119] on div "local" at bounding box center [416, 121] width 139 height 13
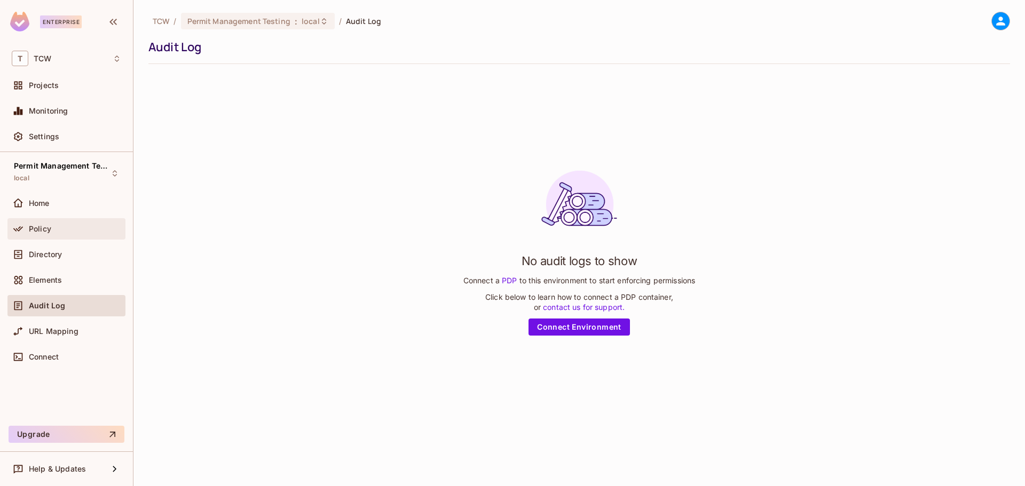
click at [50, 229] on span "Policy" at bounding box center [40, 229] width 22 height 9
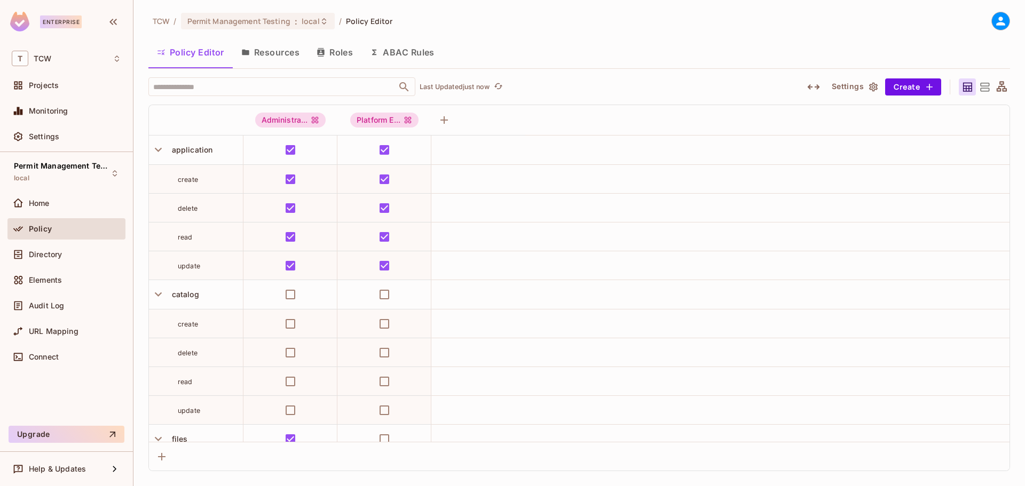
click at [266, 51] on button "Resources" at bounding box center [270, 52] width 75 height 27
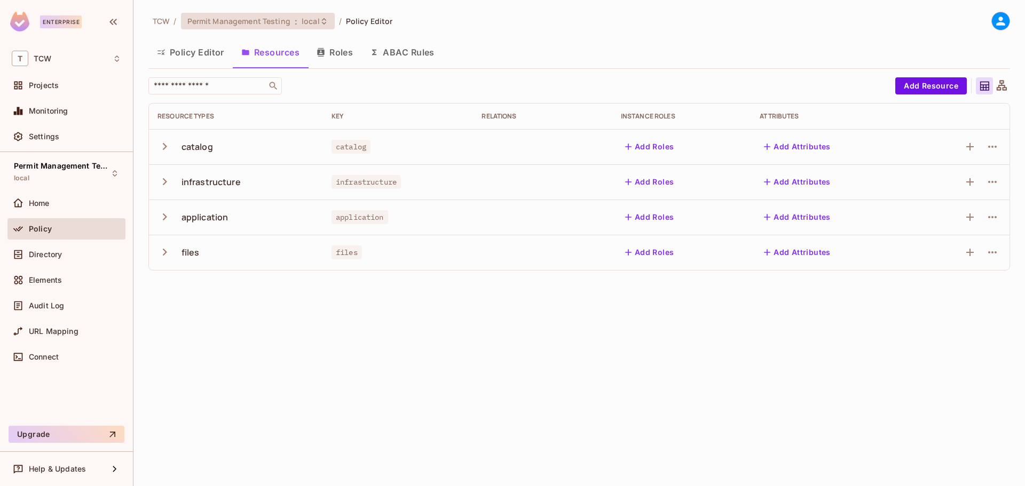
click at [274, 22] on span "Permit Management Testing" at bounding box center [238, 21] width 103 height 10
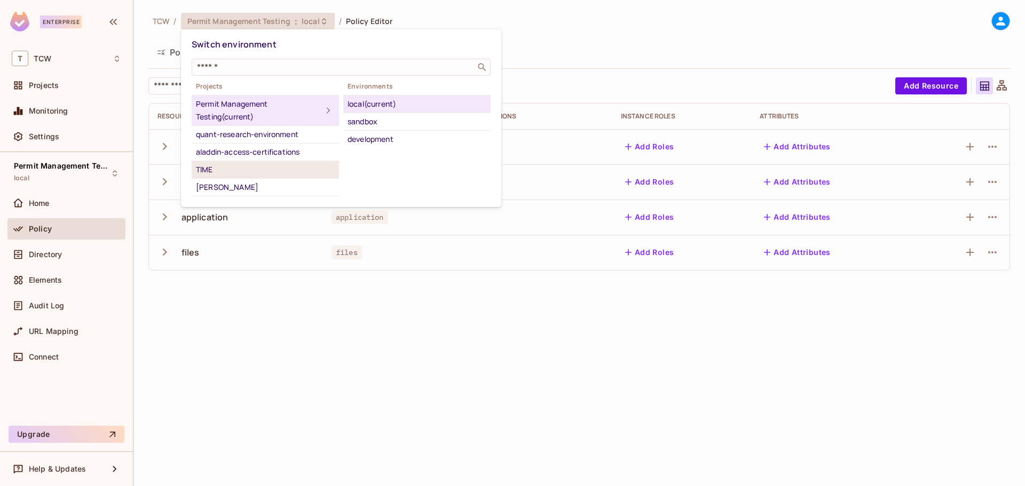
scroll to position [82, 0]
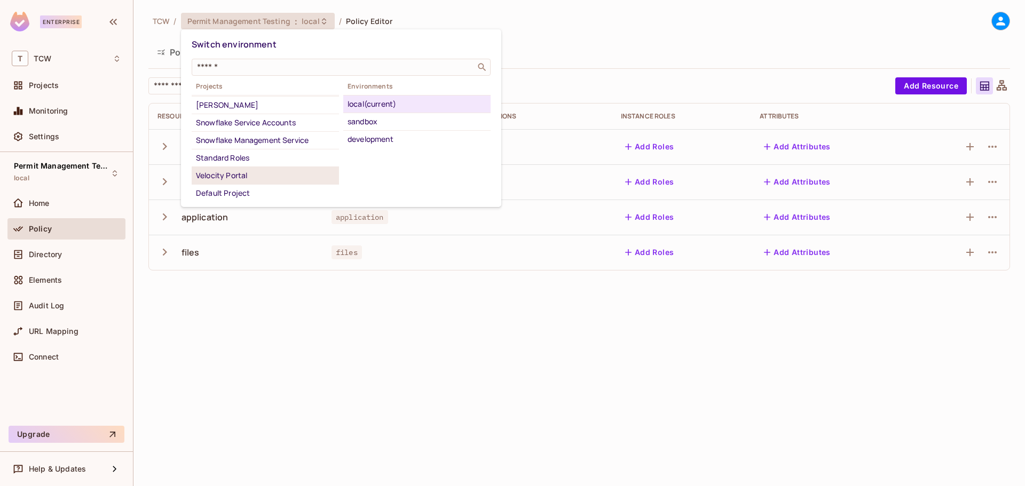
click at [267, 172] on div "Velocity Portal" at bounding box center [265, 175] width 139 height 13
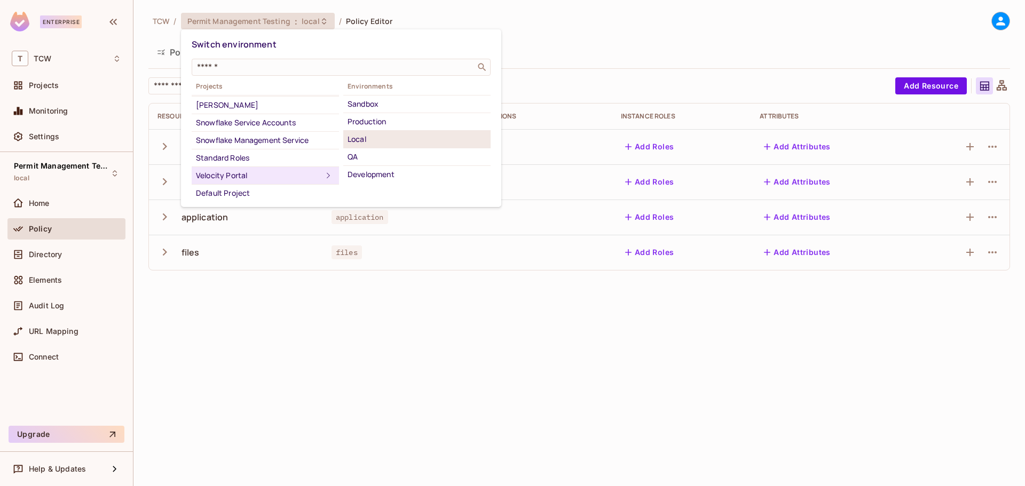
click at [382, 142] on div "Local" at bounding box center [416, 139] width 139 height 13
